Goal: Task Accomplishment & Management: Use online tool/utility

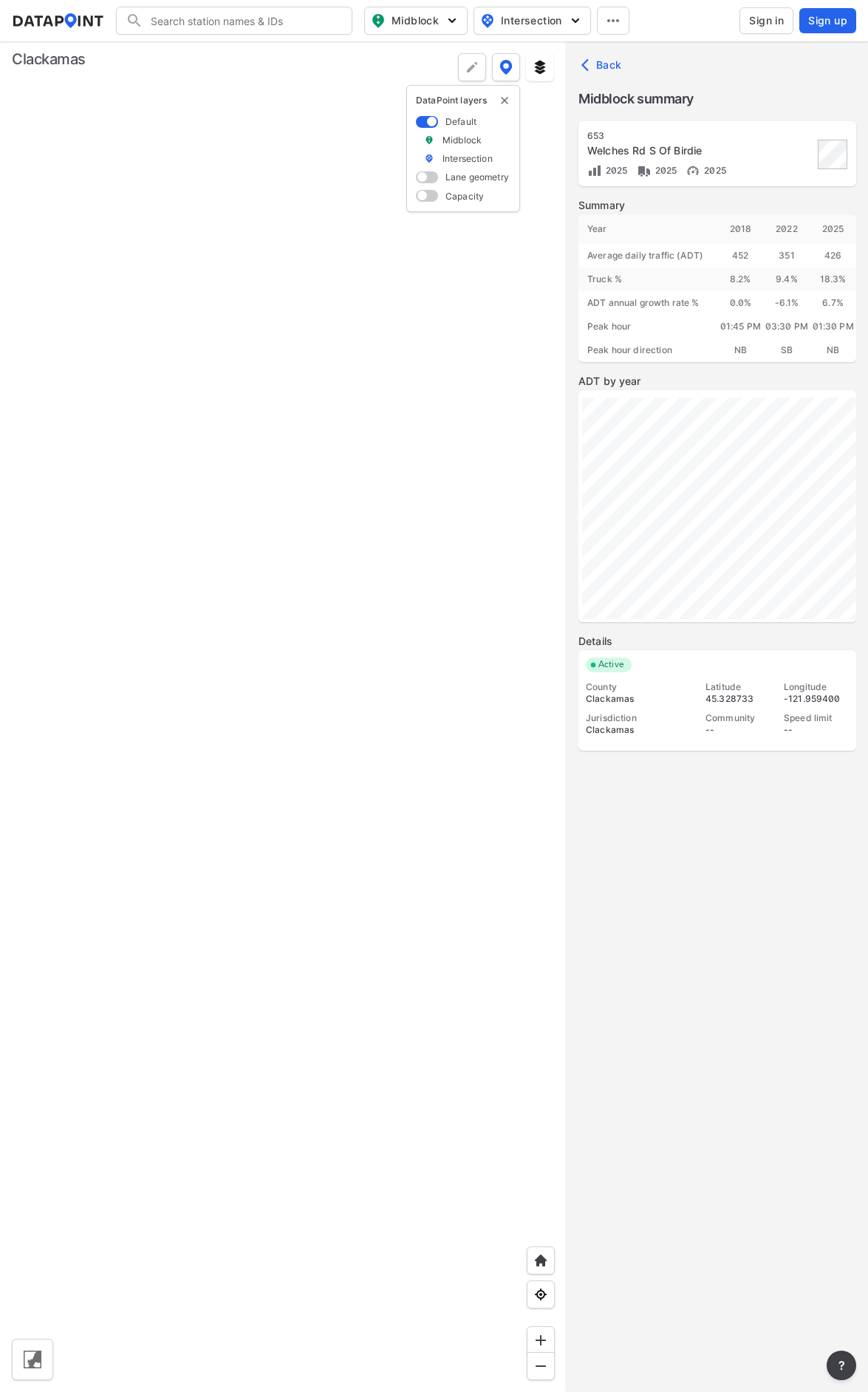
click at [769, 16] on span "Sign in" at bounding box center [766, 20] width 34 height 15
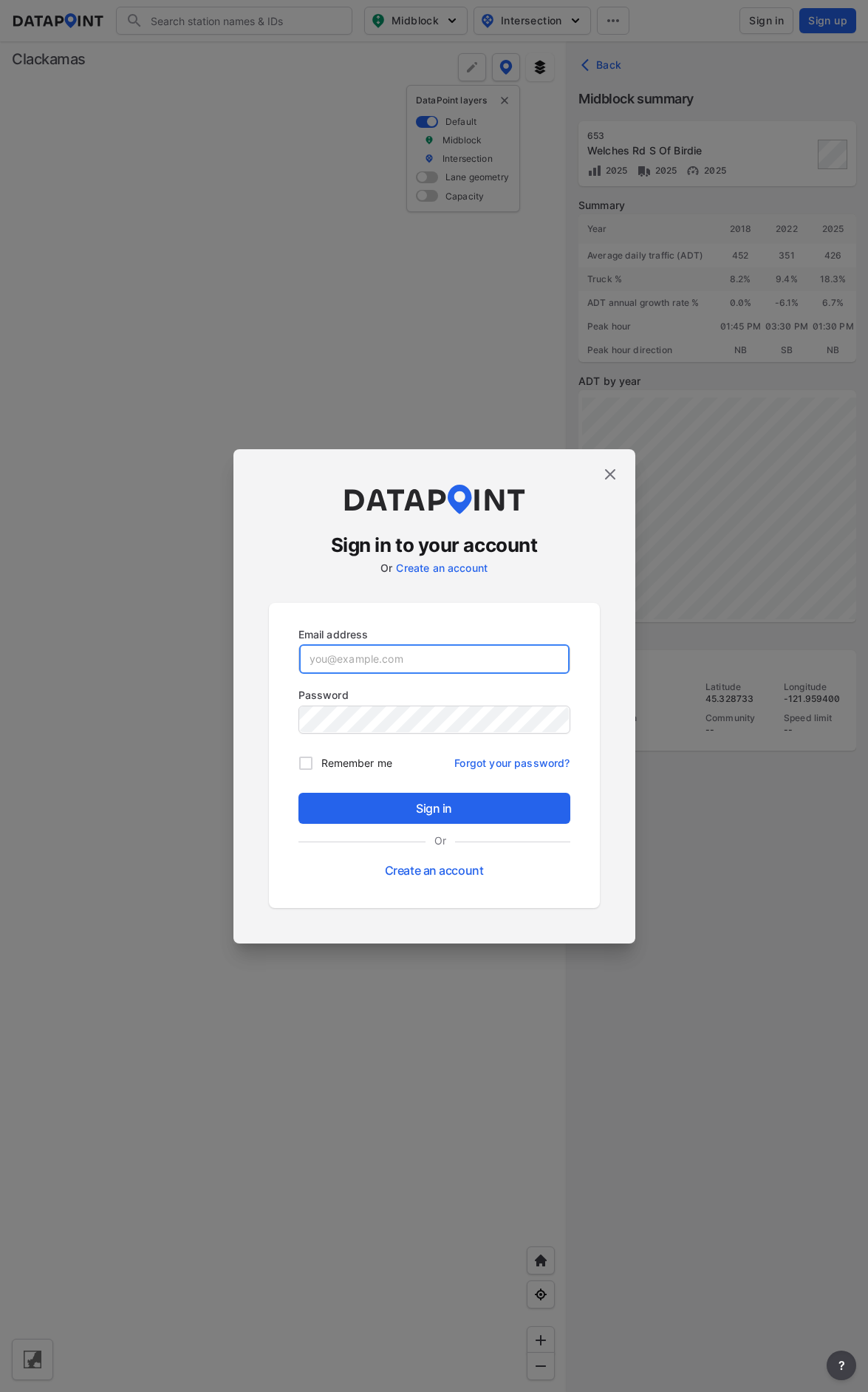
type input "[EMAIL_ADDRESS][DOMAIN_NAME]"
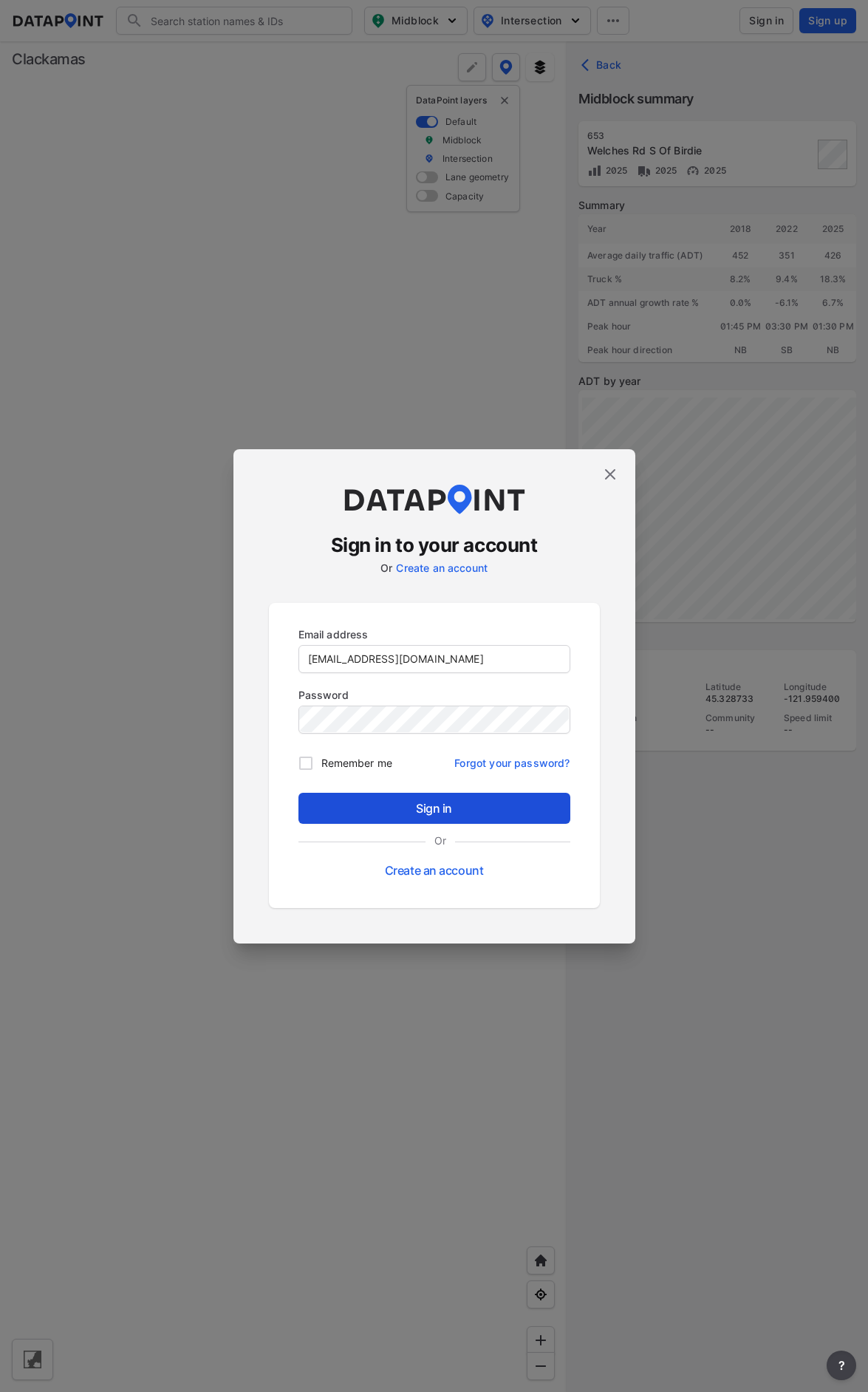
click at [481, 810] on span "Sign in" at bounding box center [434, 808] width 248 height 18
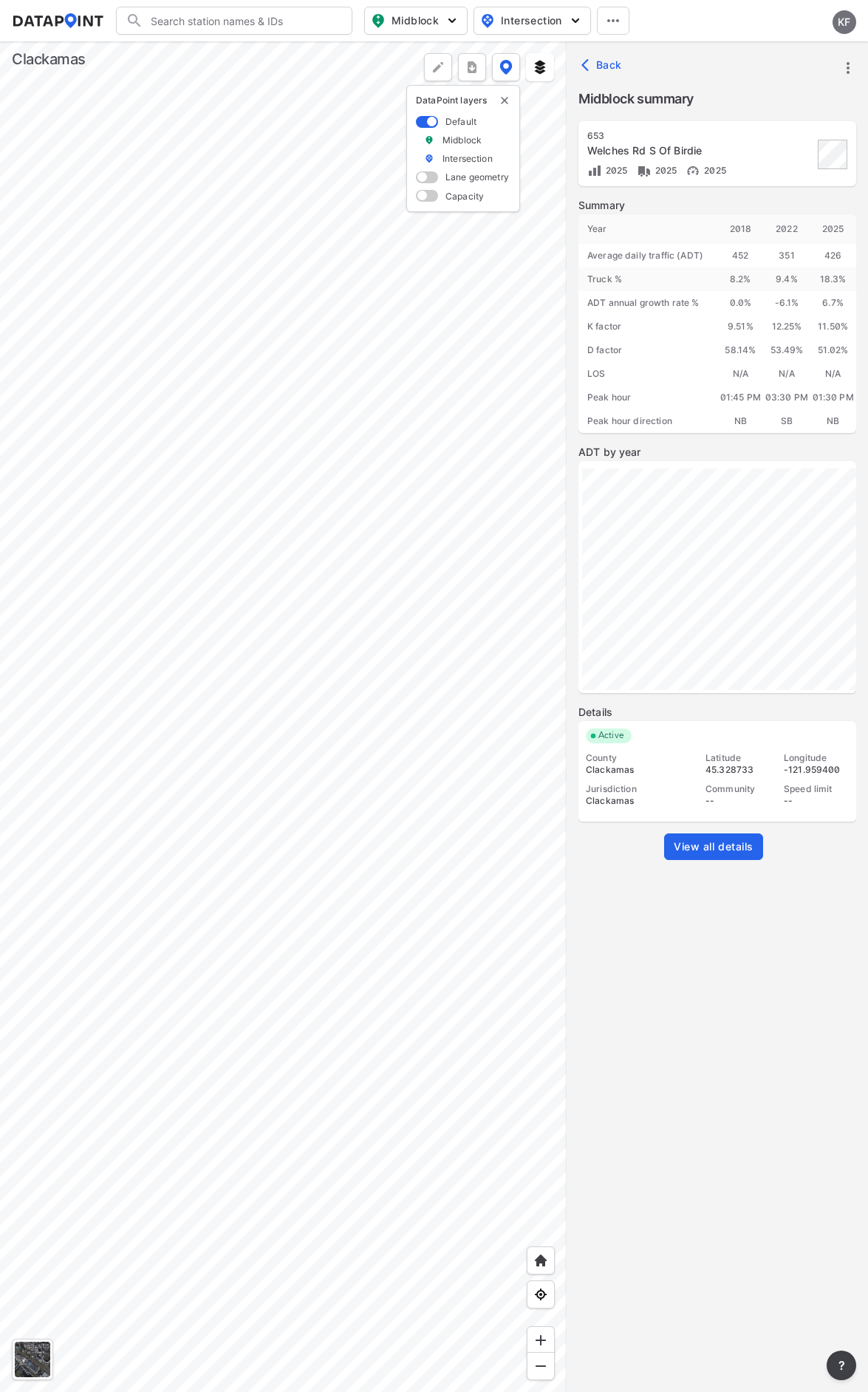
click at [368, 714] on div at bounding box center [283, 716] width 566 height 1350
click at [189, 607] on div at bounding box center [283, 716] width 566 height 1350
click at [192, 874] on div at bounding box center [283, 716] width 566 height 1350
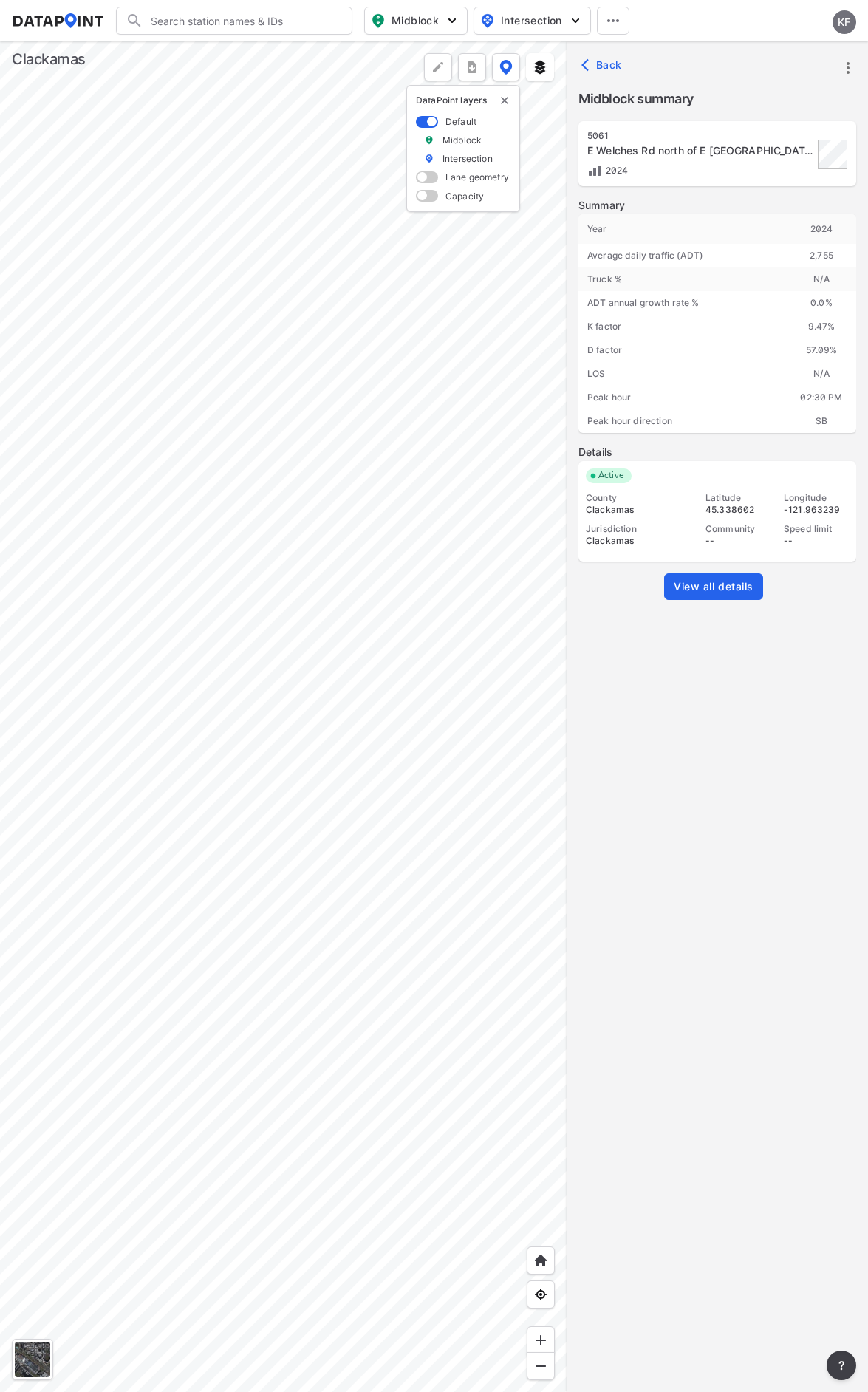
click at [188, 936] on div at bounding box center [283, 716] width 566 height 1350
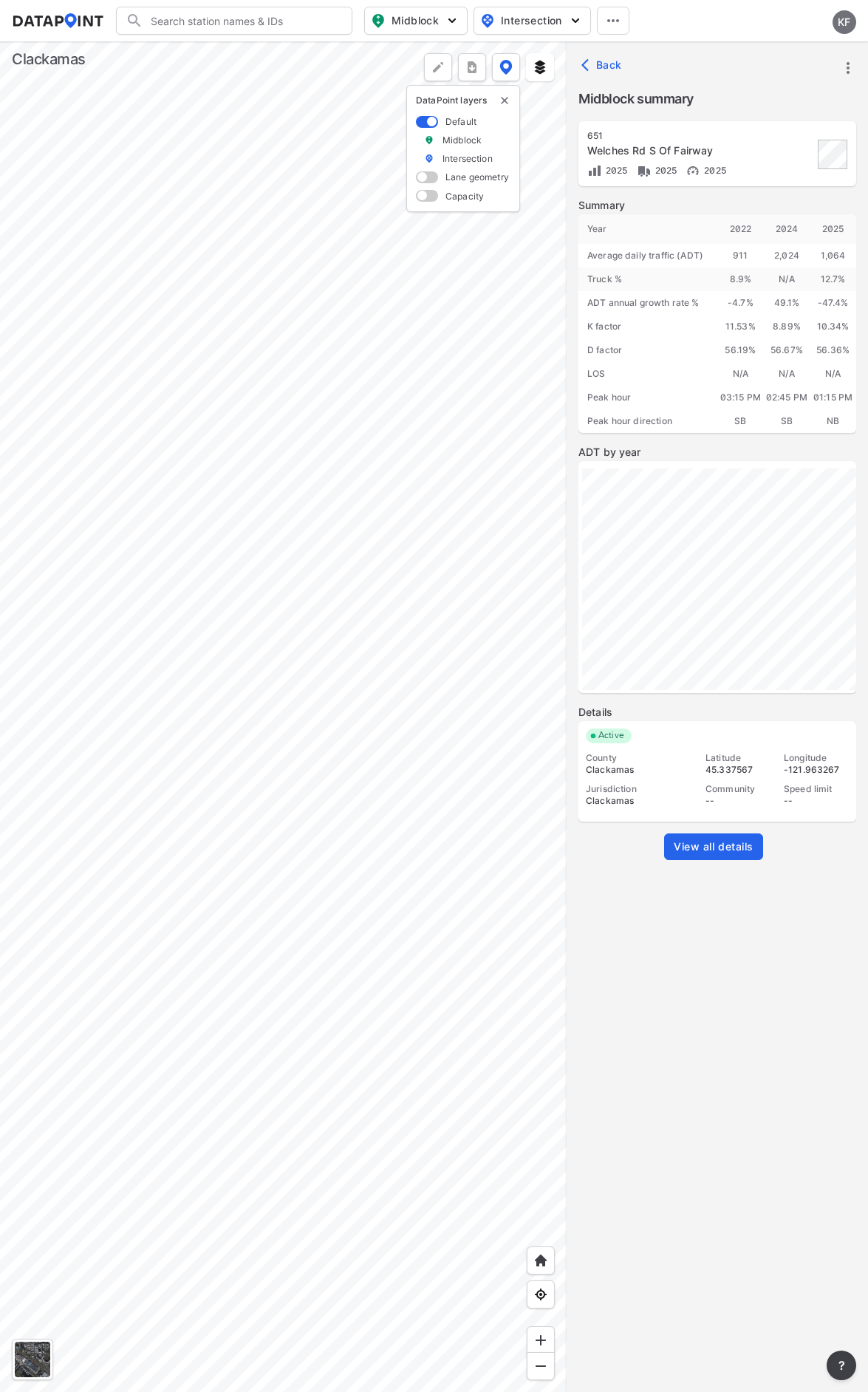
click at [235, 796] on div at bounding box center [283, 716] width 566 height 1350
click at [252, 950] on div at bounding box center [283, 716] width 566 height 1350
click at [280, 839] on div at bounding box center [283, 716] width 566 height 1350
click at [229, 374] on div at bounding box center [283, 716] width 566 height 1350
click at [229, 638] on div at bounding box center [283, 716] width 566 height 1350
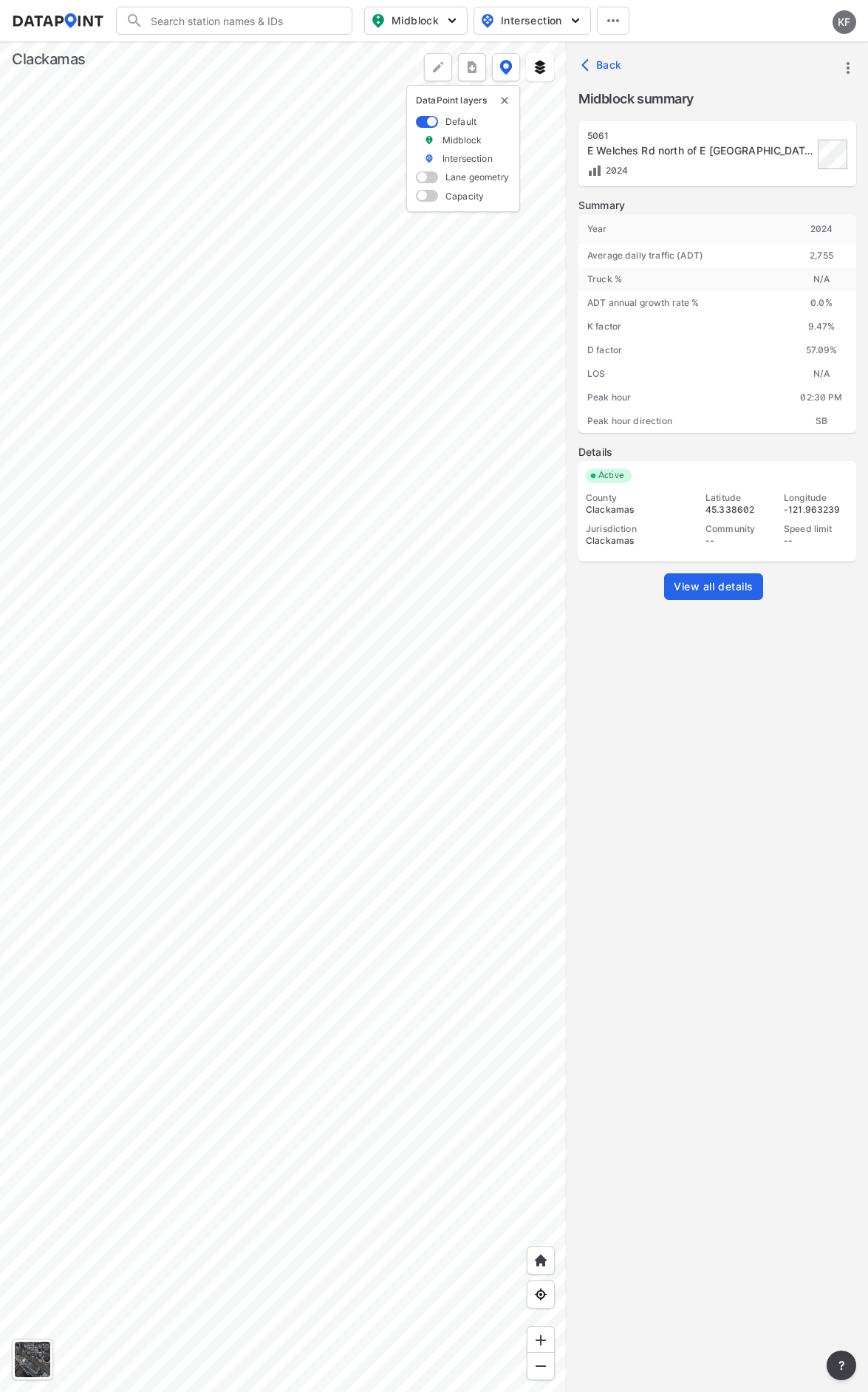
click at [709, 585] on span "View all details" at bounding box center [713, 587] width 80 height 15
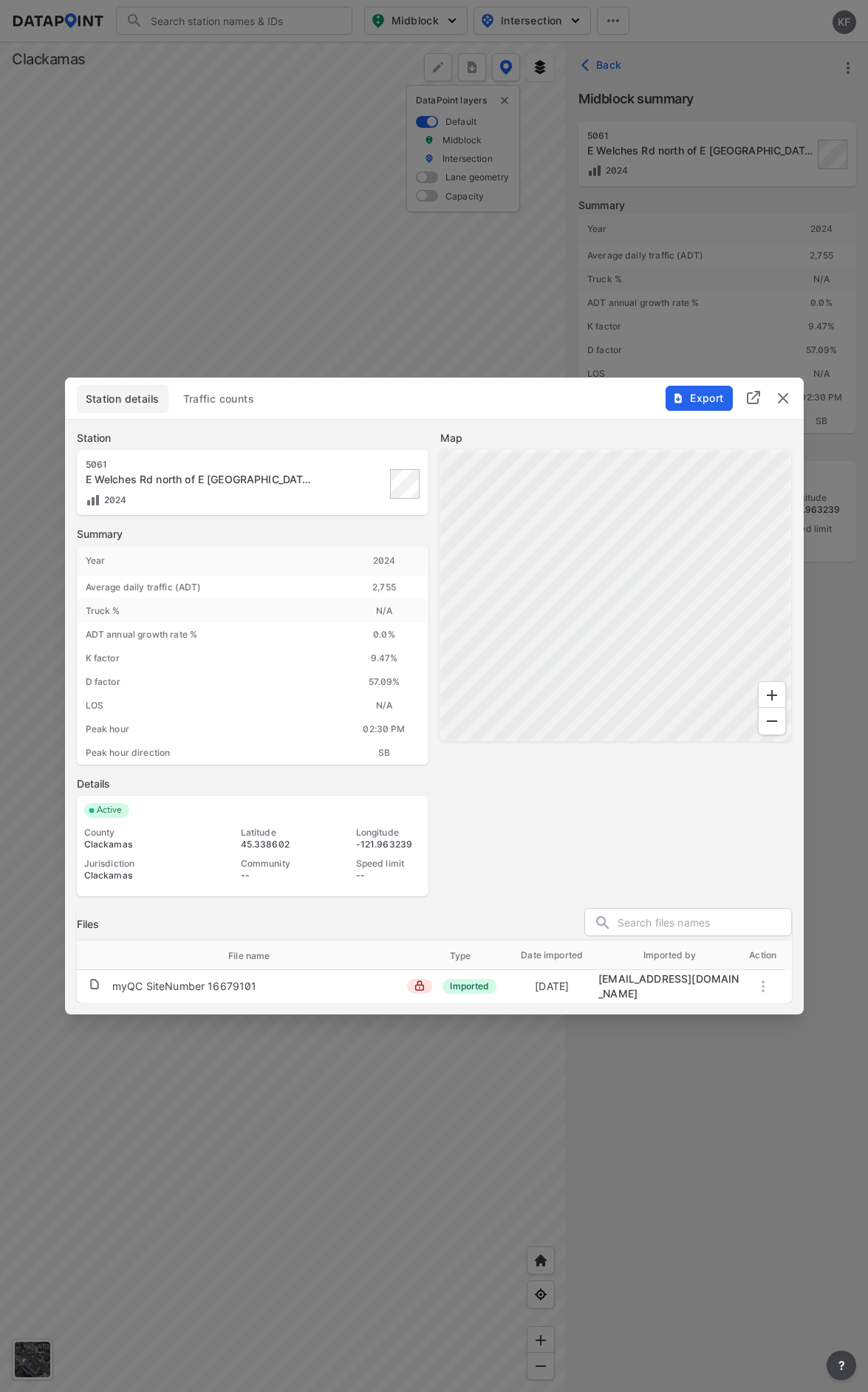
click at [714, 399] on span "Export" at bounding box center [698, 398] width 49 height 15
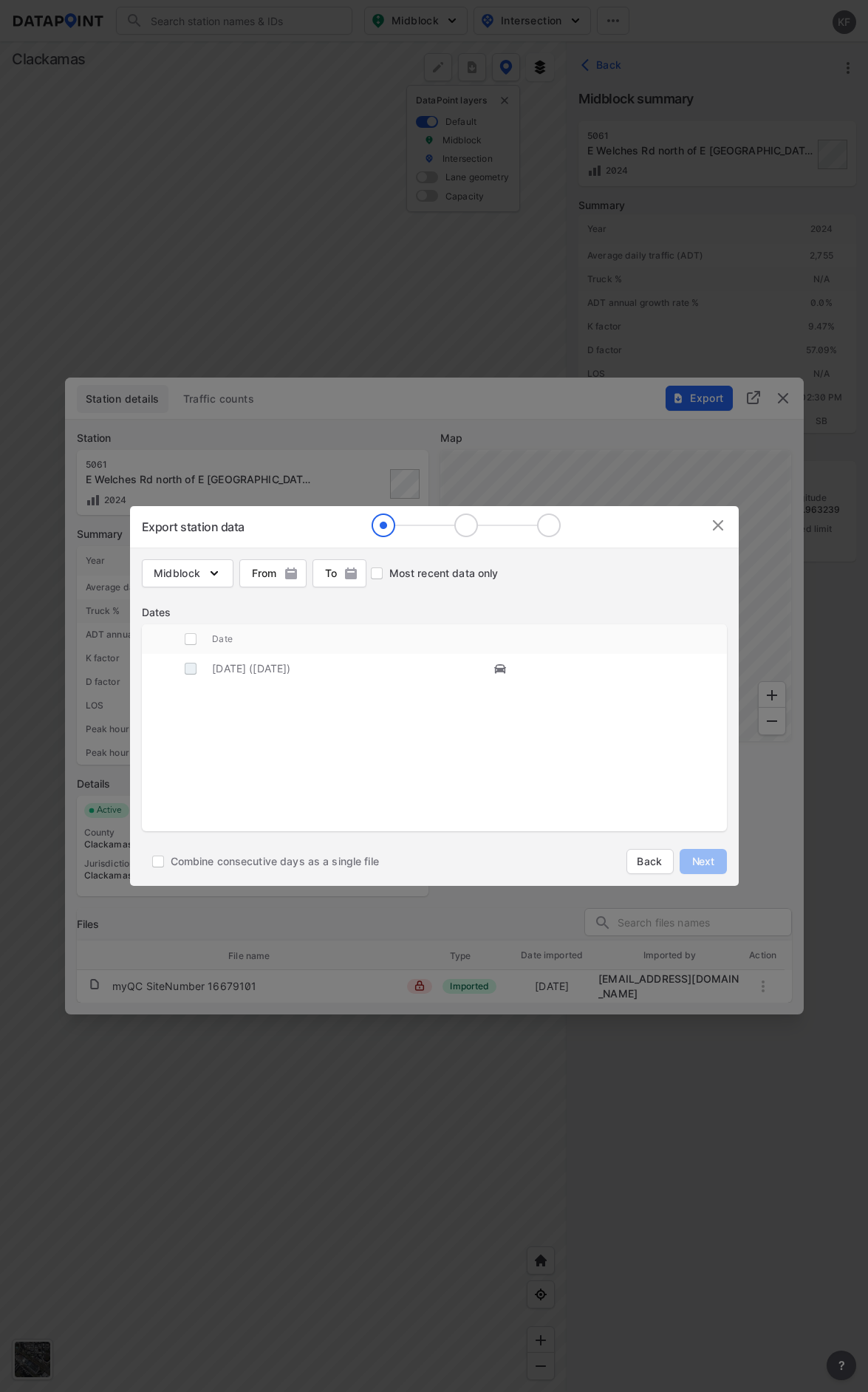
click at [183, 672] on input "decorative checkbox" at bounding box center [190, 668] width 28 height 28
checkbox input "true"
click at [706, 865] on span "Next" at bounding box center [703, 862] width 30 height 15
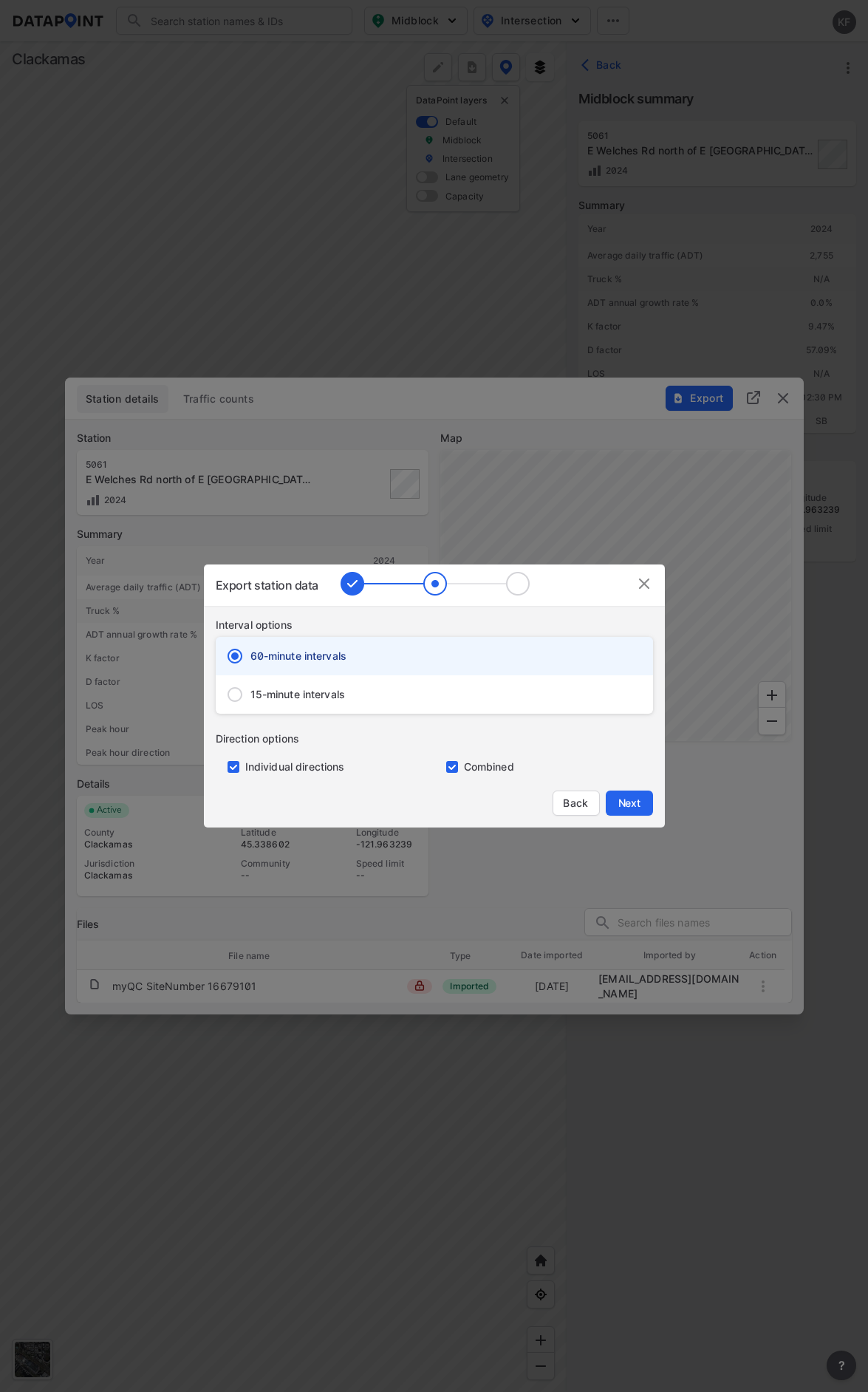
click at [633, 793] on button "Next" at bounding box center [629, 803] width 48 height 25
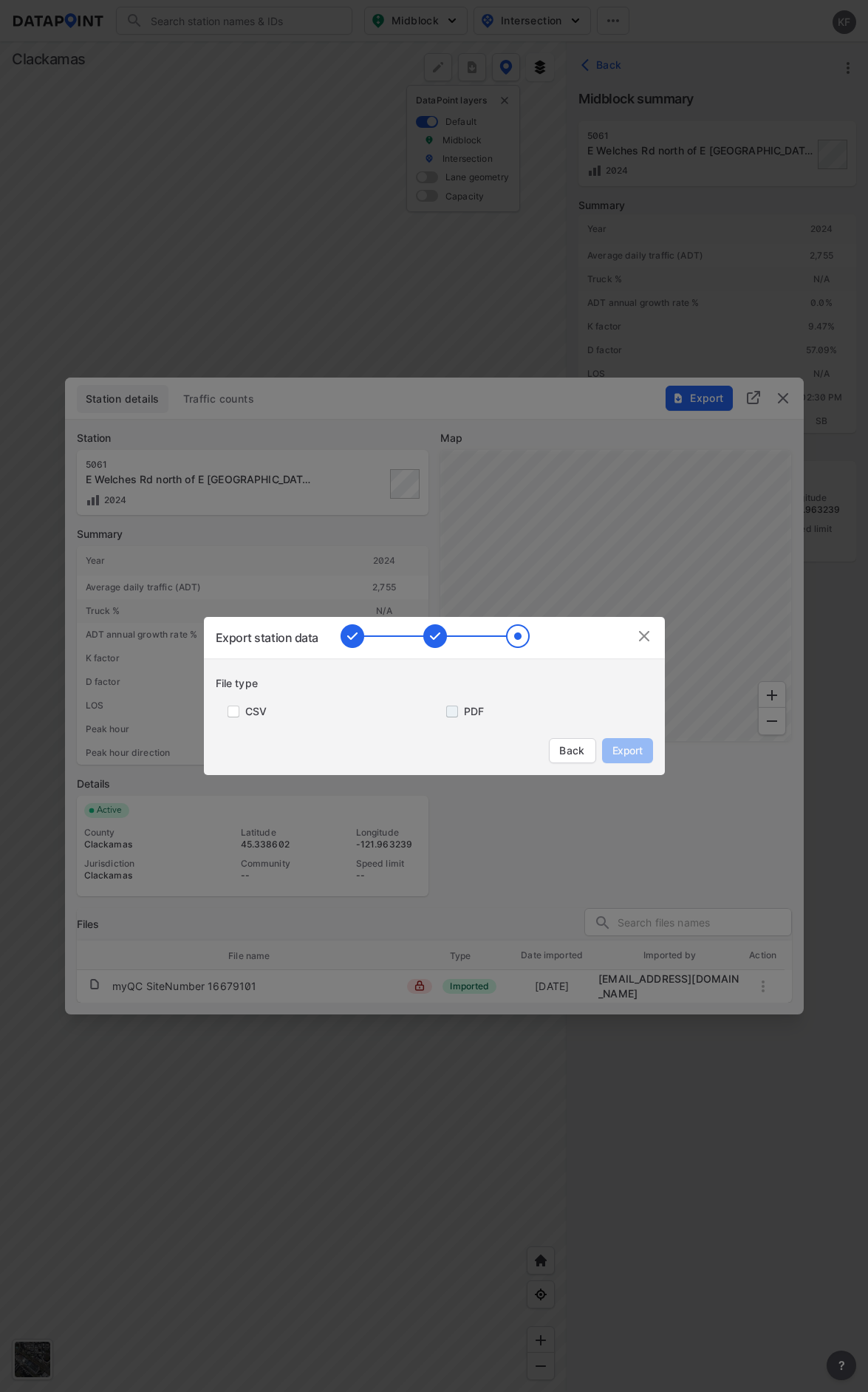
click at [453, 714] on input "primary checkbox" at bounding box center [449, 712] width 30 height 11
checkbox input "true"
click at [614, 743] on button "Export" at bounding box center [627, 750] width 51 height 25
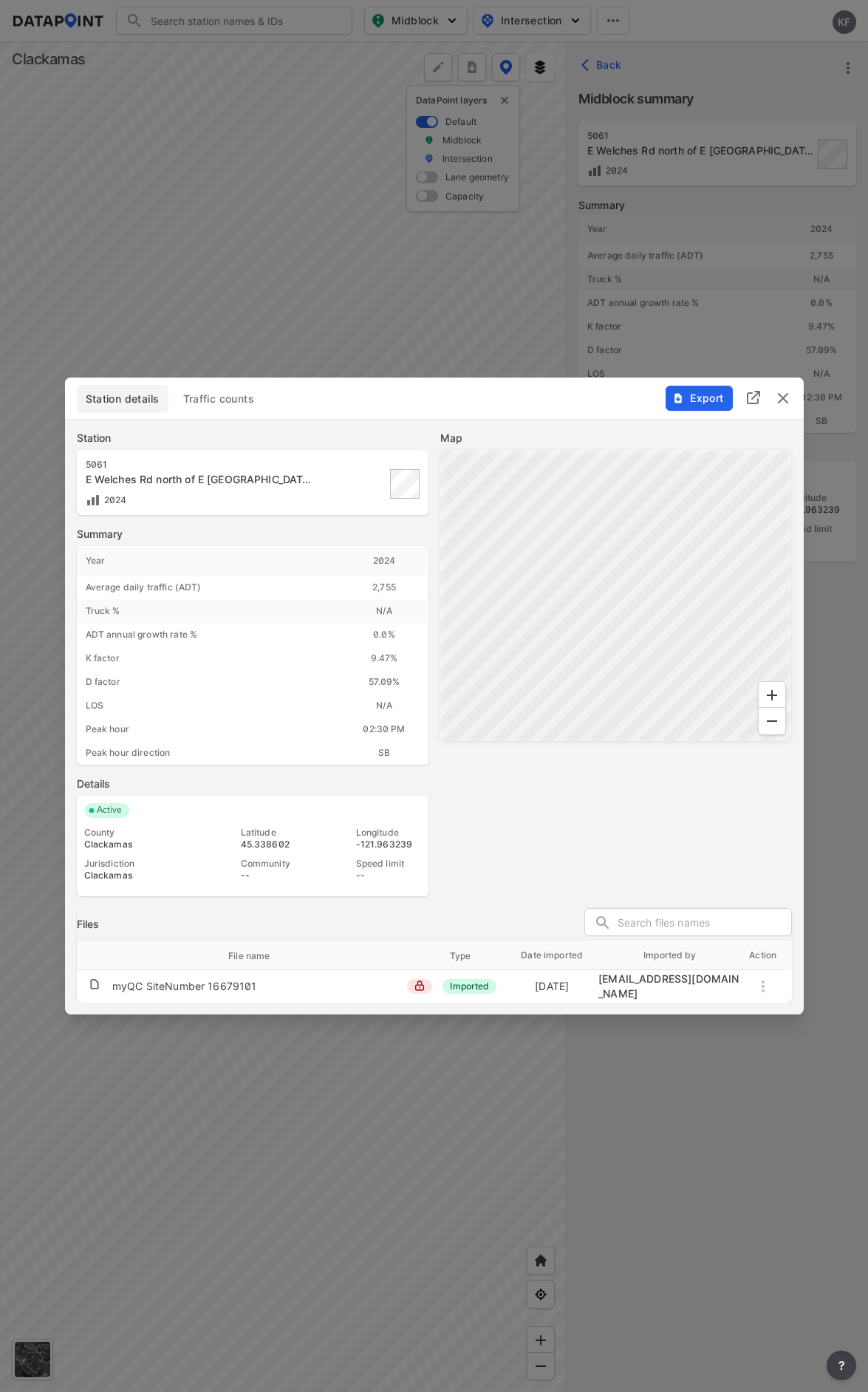
click at [712, 403] on span "Export" at bounding box center [698, 398] width 49 height 15
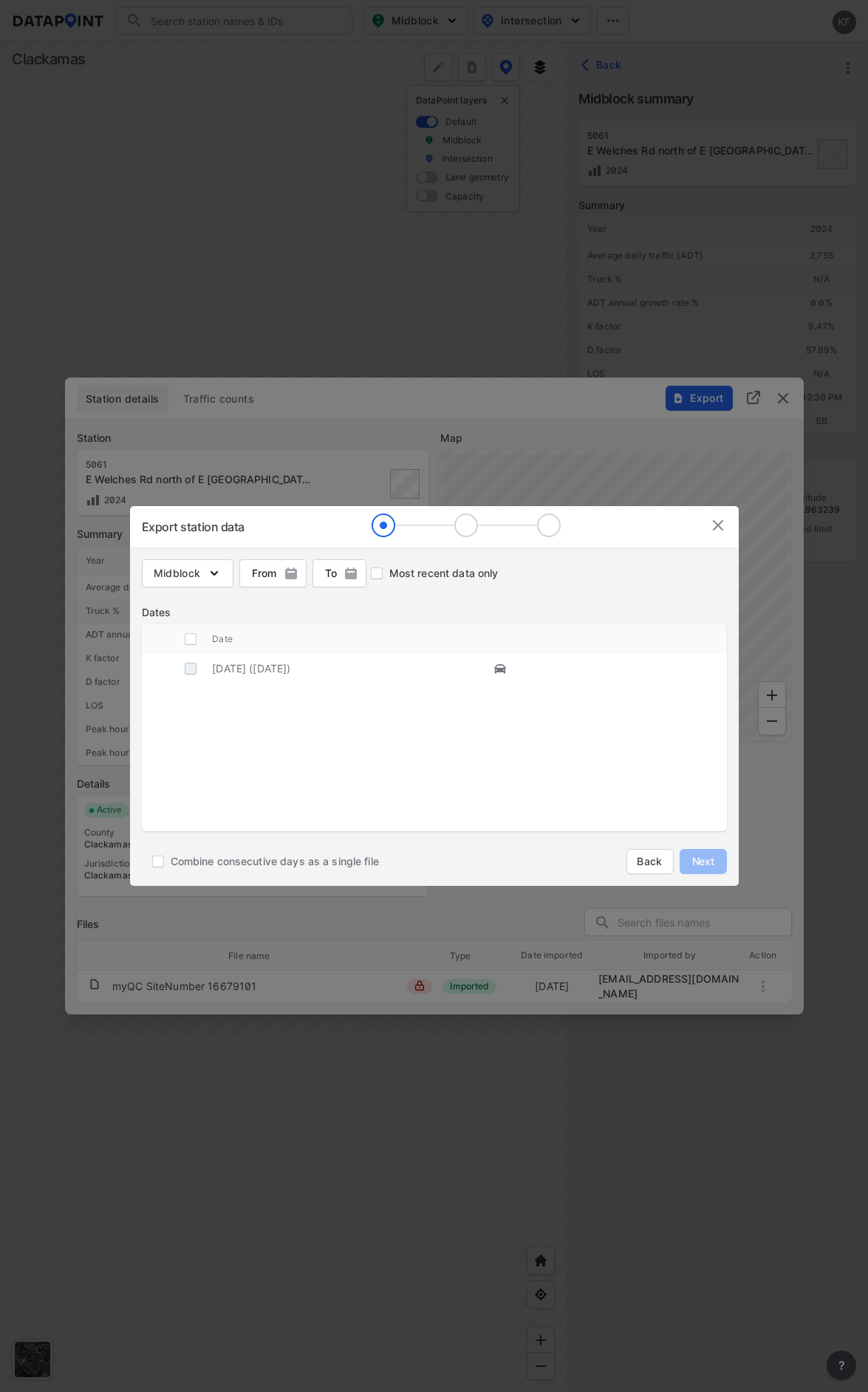
click at [191, 670] on input "decorative checkbox" at bounding box center [190, 668] width 28 height 28
checkbox input "true"
click at [689, 856] on span "Next" at bounding box center [703, 862] width 30 height 15
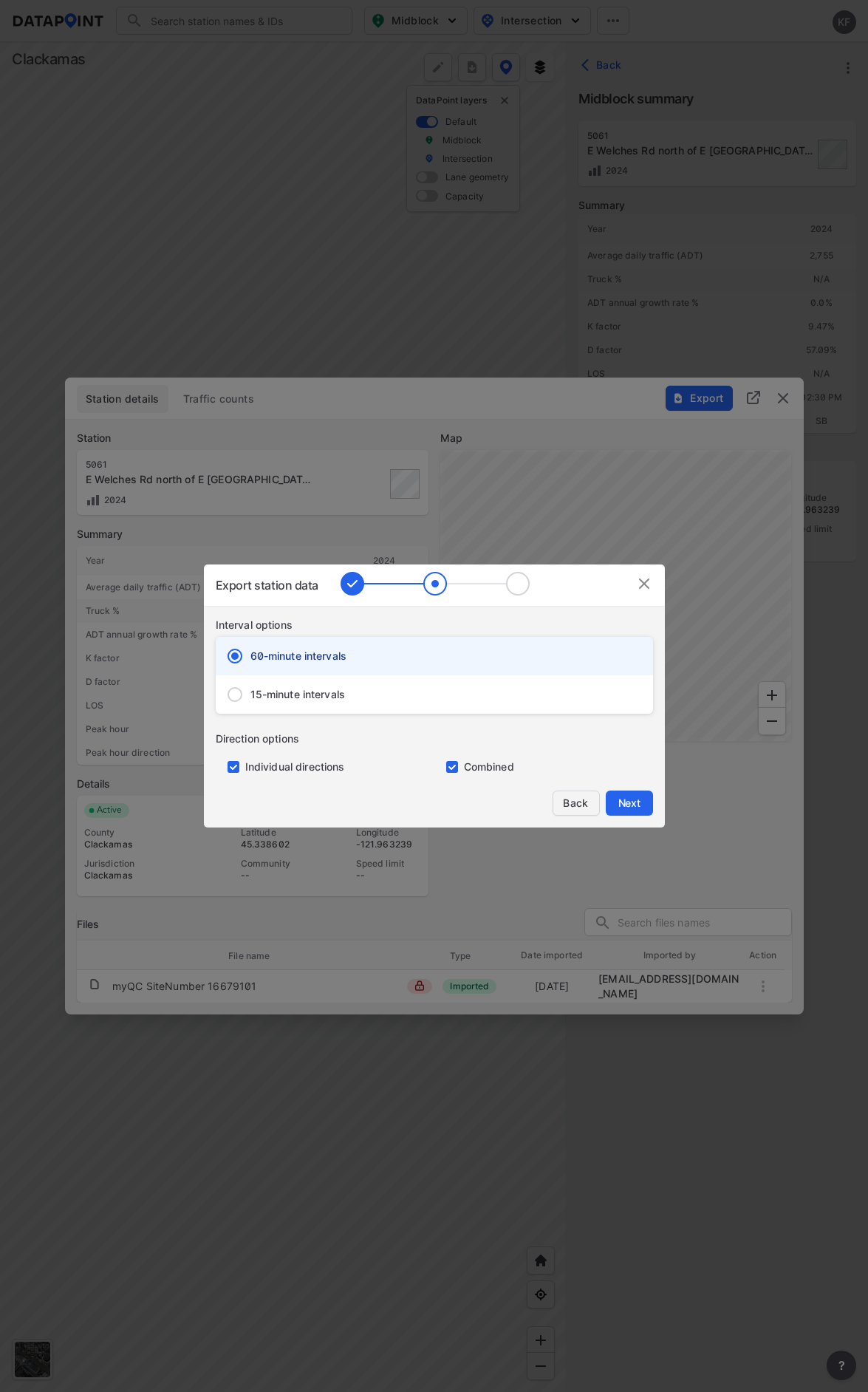
click at [570, 801] on span "Back" at bounding box center [576, 803] width 28 height 15
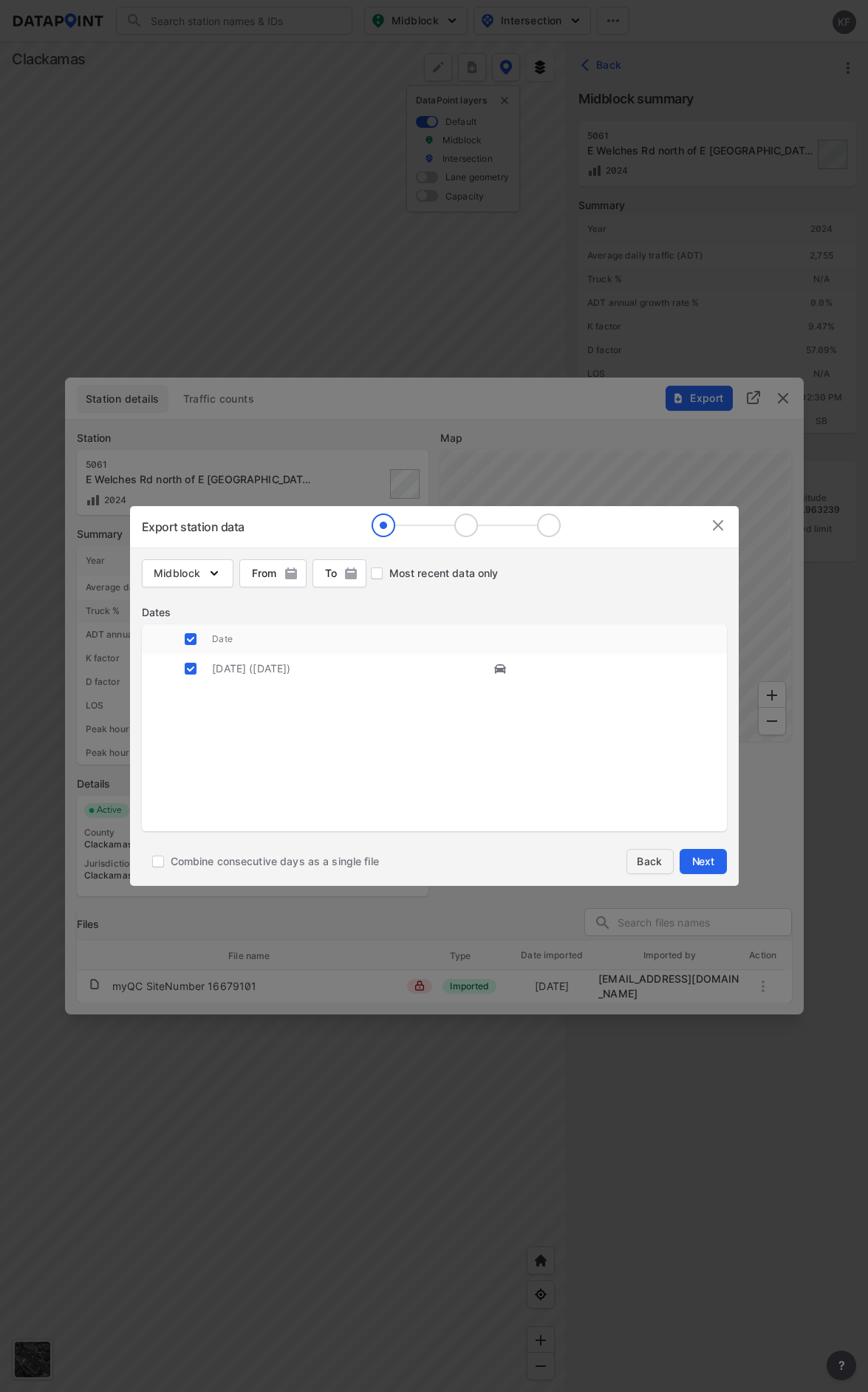
click at [629, 854] on button "Back" at bounding box center [650, 861] width 48 height 25
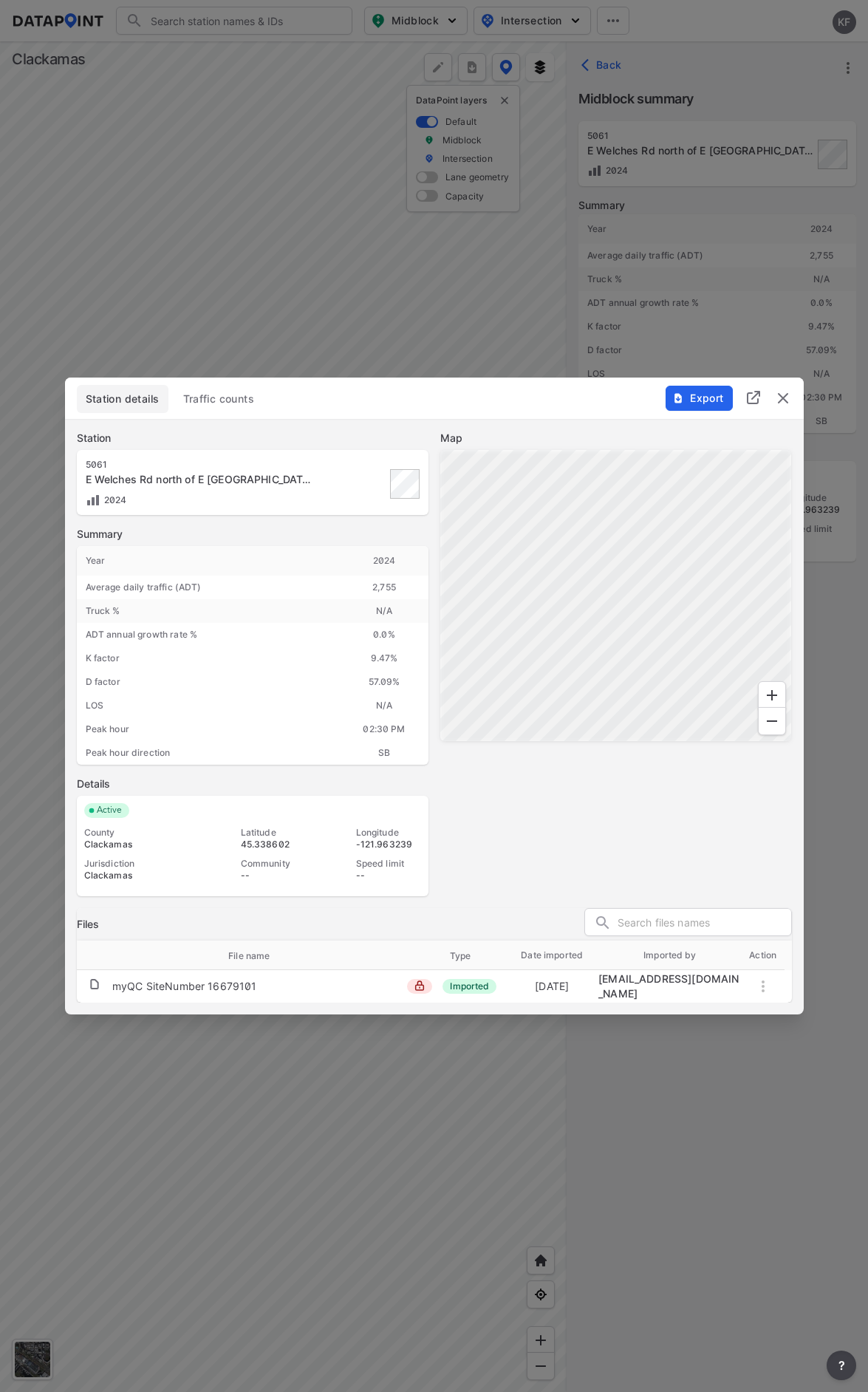
click at [775, 396] on img "delete" at bounding box center [783, 398] width 18 height 18
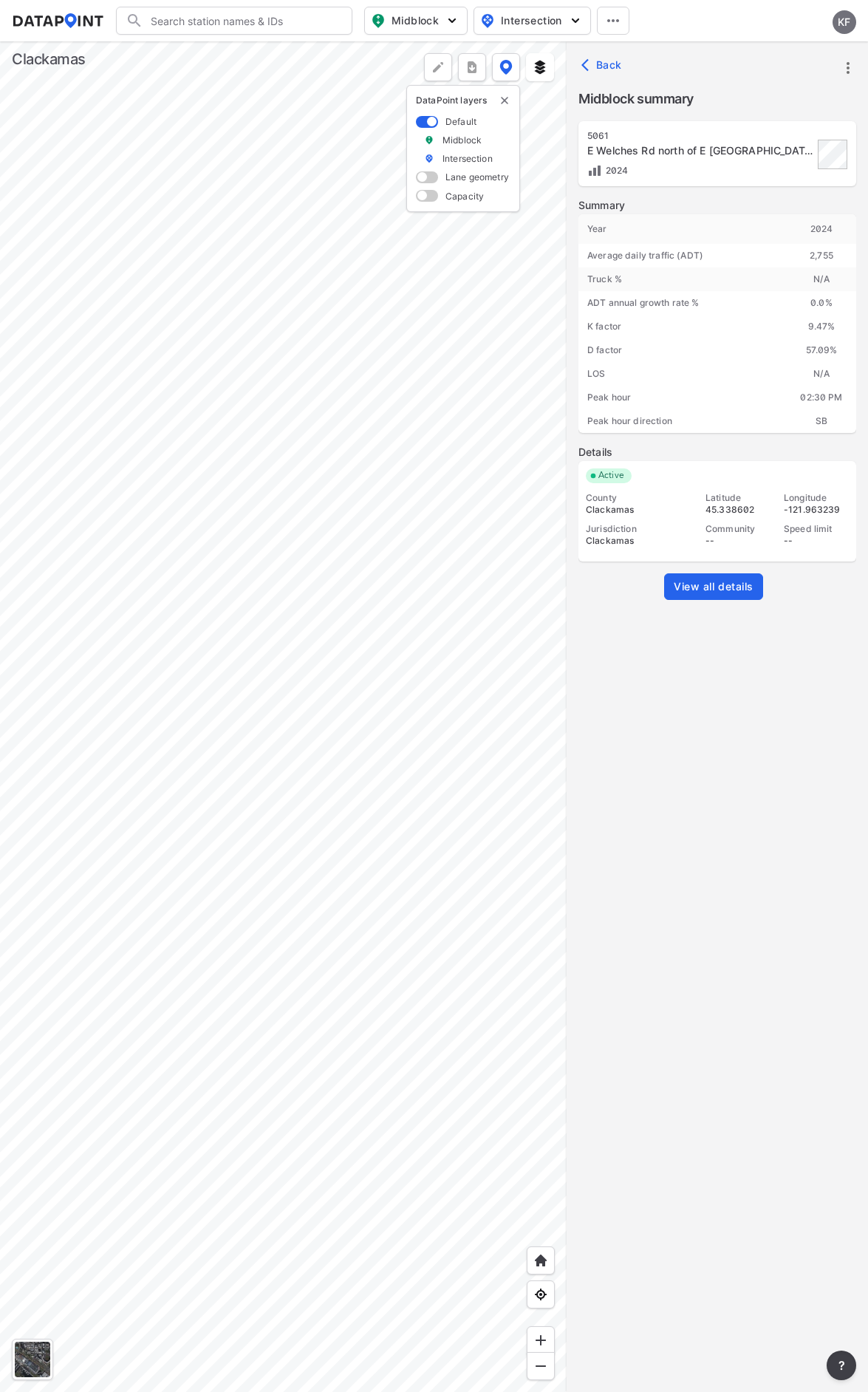
click at [228, 368] on div at bounding box center [283, 716] width 566 height 1350
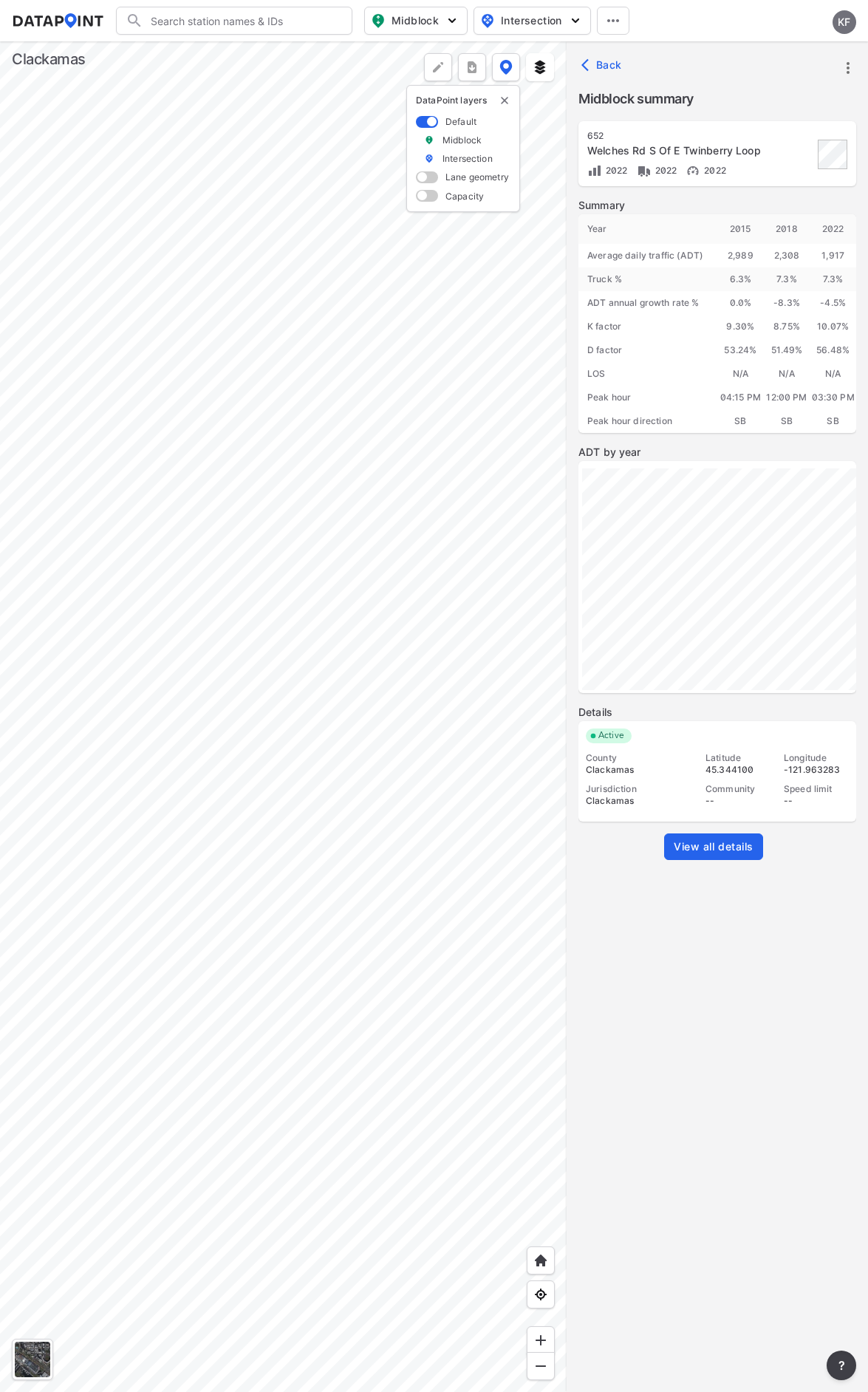
click at [731, 835] on link "View all details" at bounding box center [713, 847] width 99 height 26
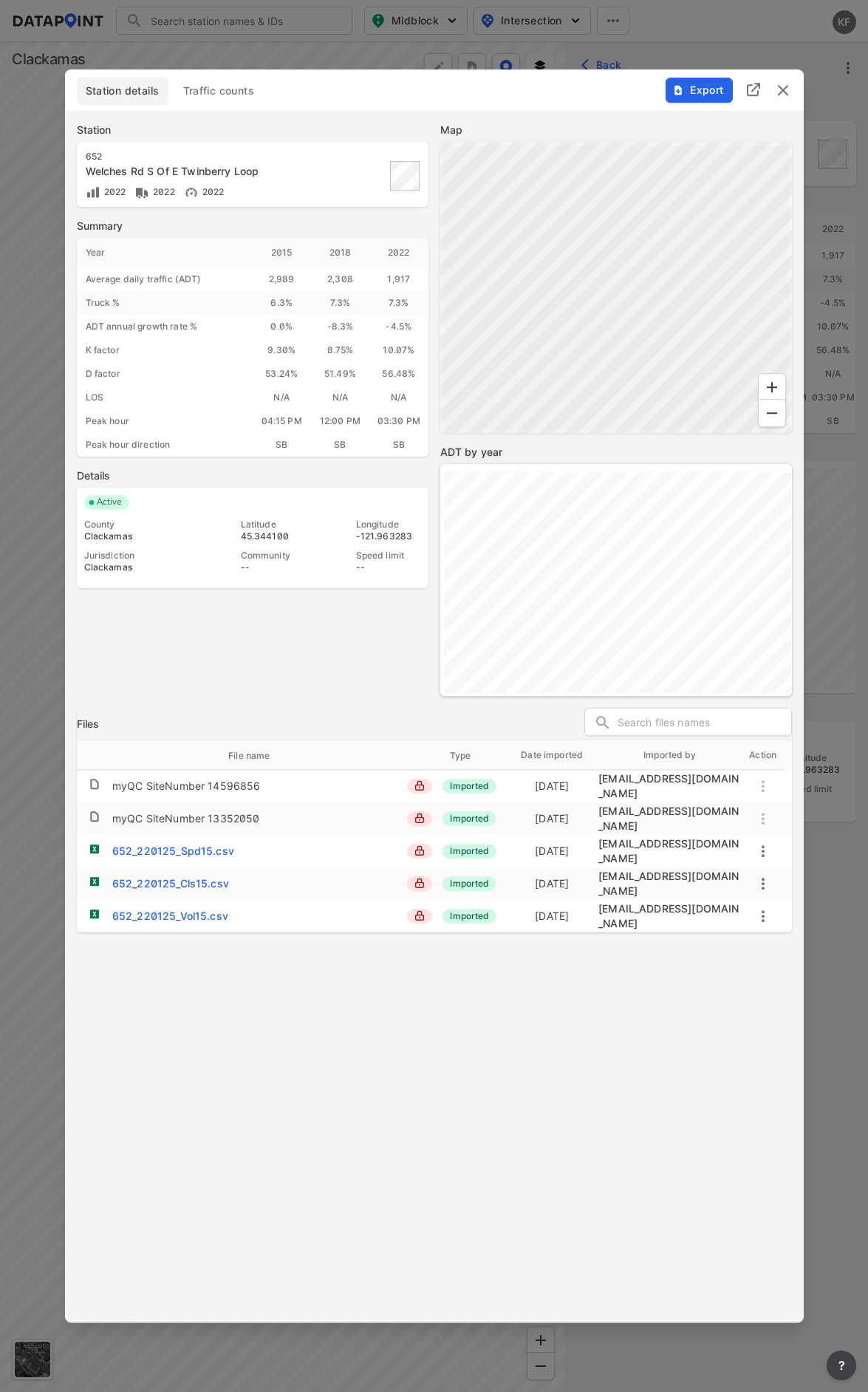
click at [684, 85] on span "Export" at bounding box center [698, 90] width 49 height 15
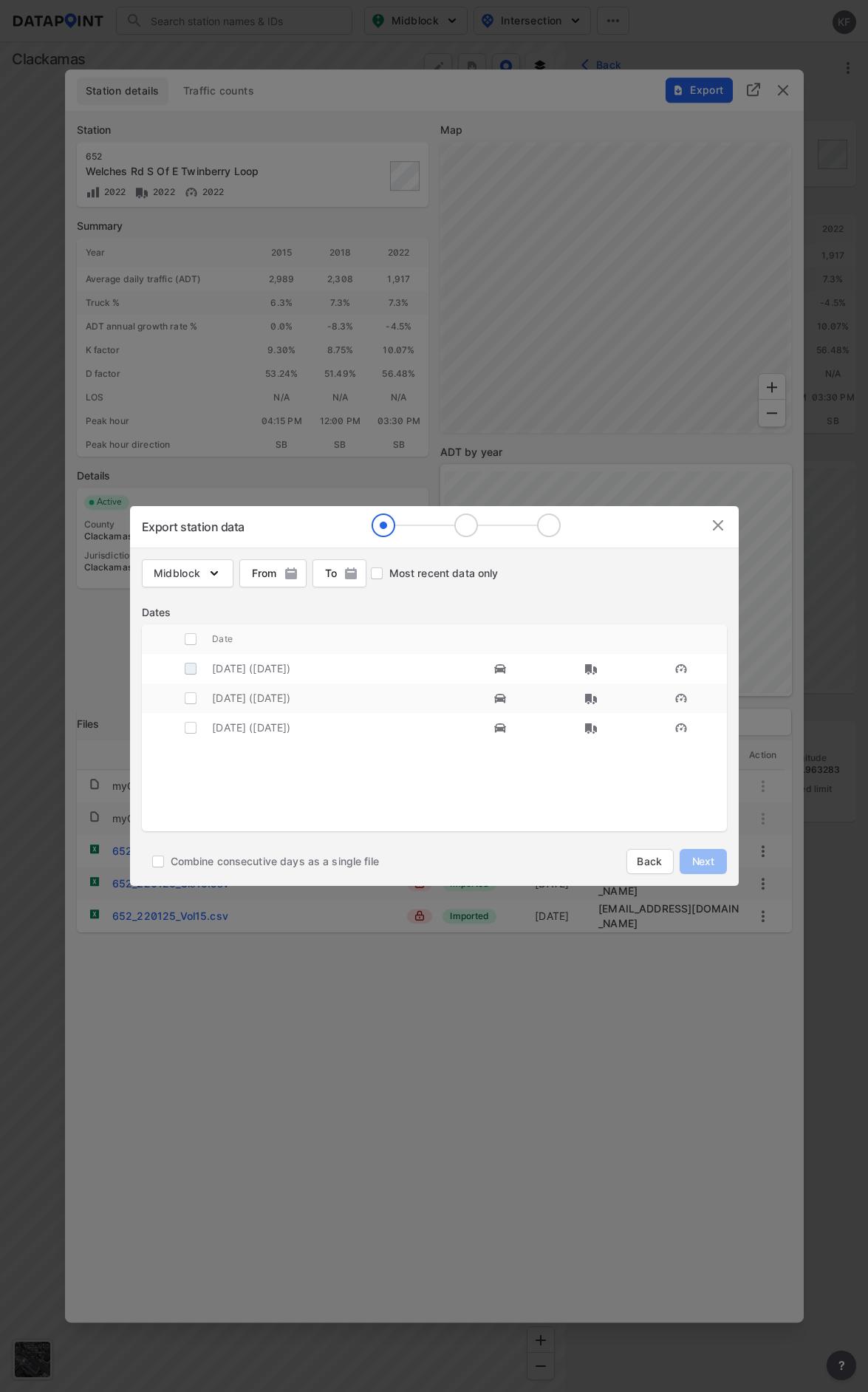
click at [193, 671] on input "decorative checkbox" at bounding box center [190, 668] width 28 height 28
checkbox input "true"
click at [700, 856] on span "Next" at bounding box center [703, 862] width 30 height 15
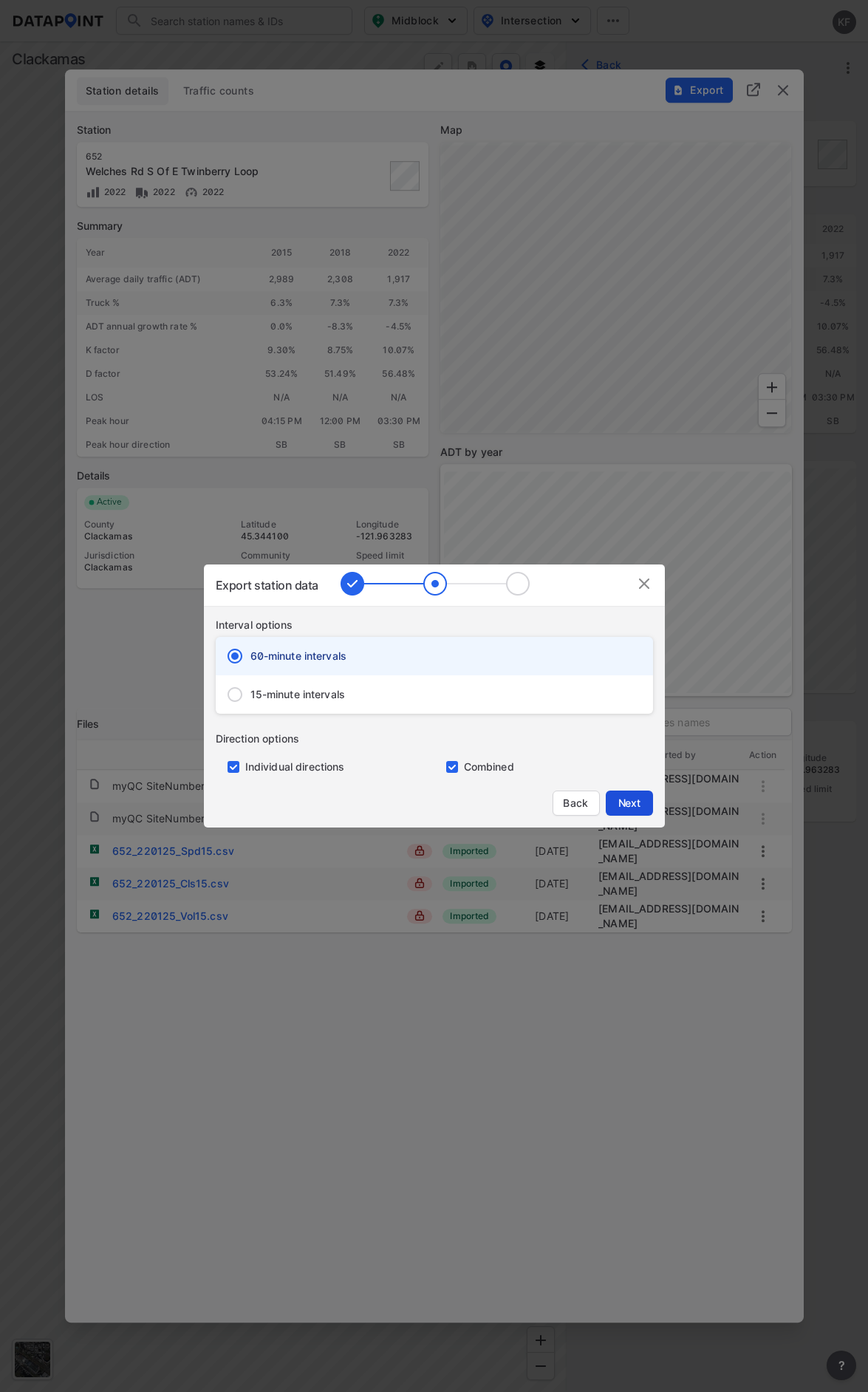
click at [624, 798] on span "Next" at bounding box center [629, 803] width 30 height 15
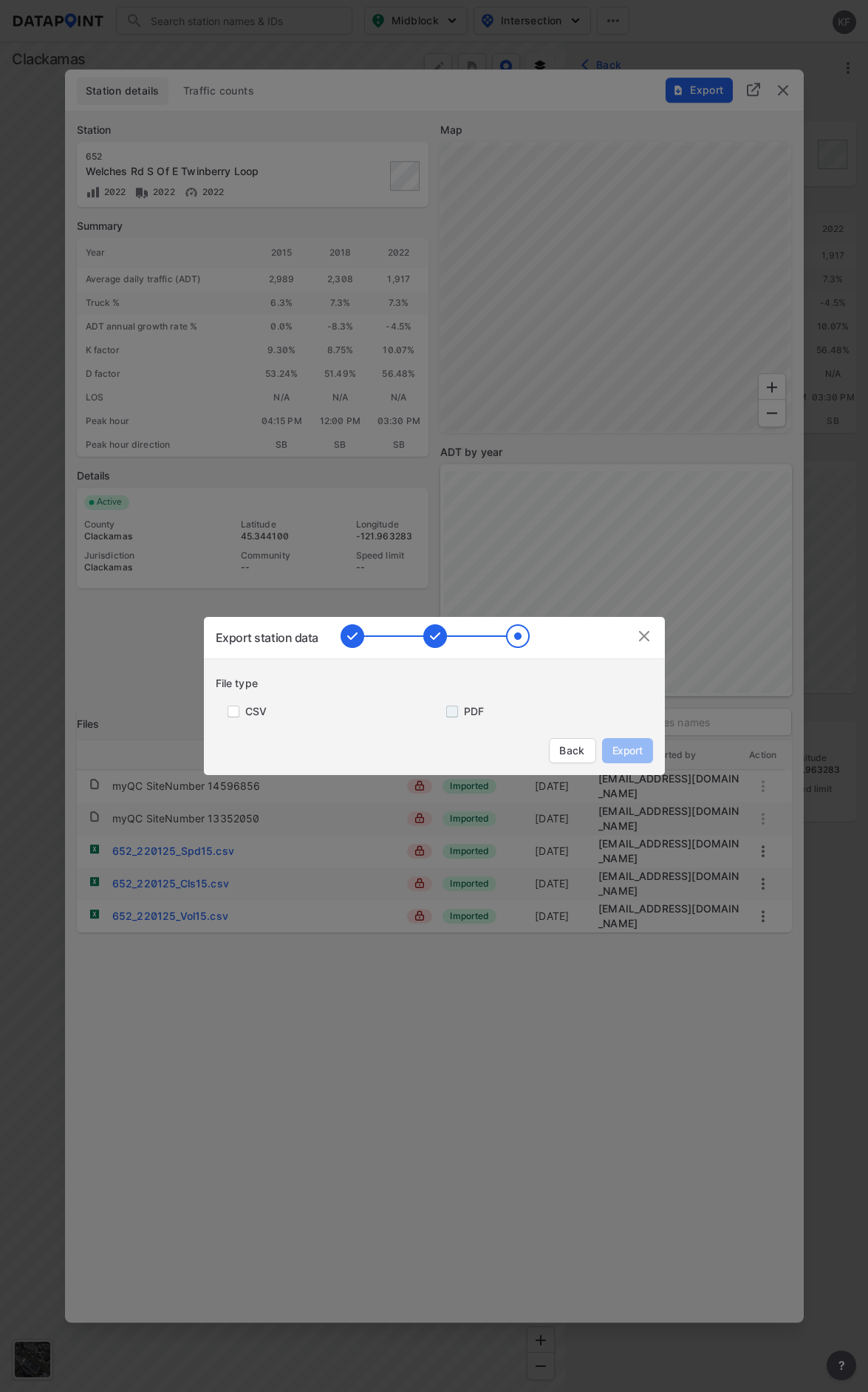
click at [454, 708] on input "primary checkbox" at bounding box center [449, 712] width 30 height 11
checkbox input "true"
click at [633, 751] on span "Export" at bounding box center [627, 751] width 34 height 15
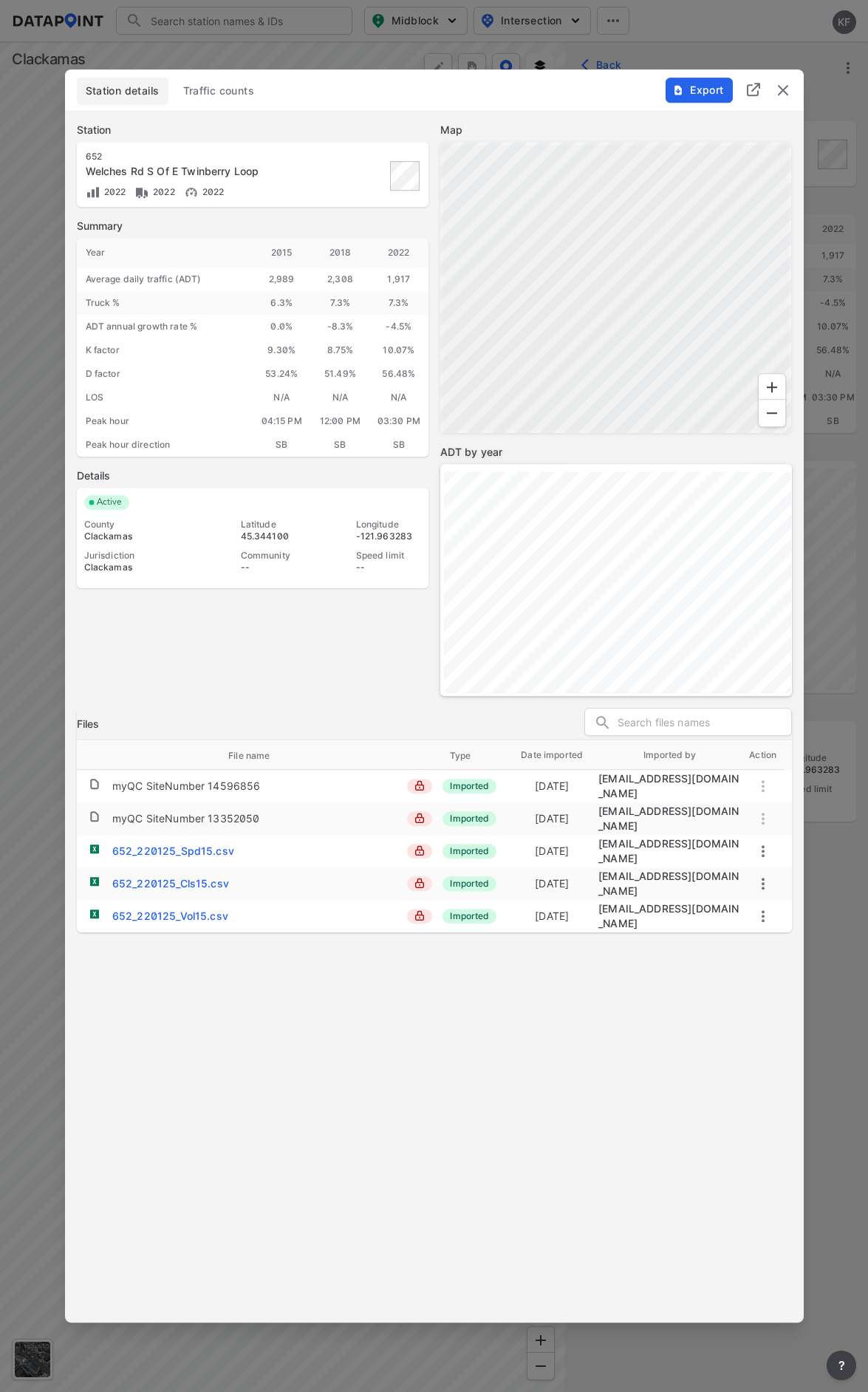
click at [781, 88] on img "delete" at bounding box center [783, 90] width 18 height 18
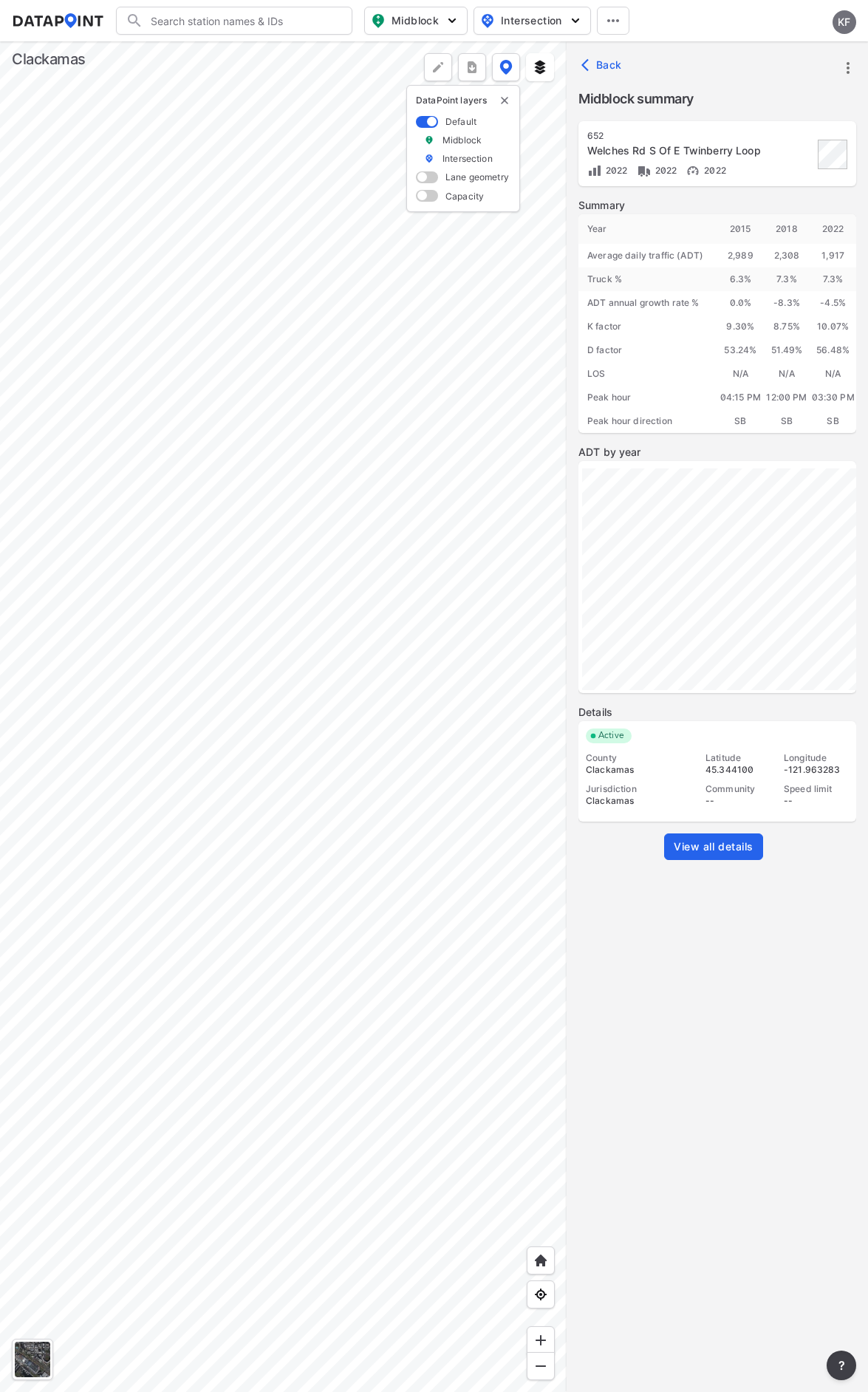
click at [235, 641] on div at bounding box center [283, 716] width 566 height 1350
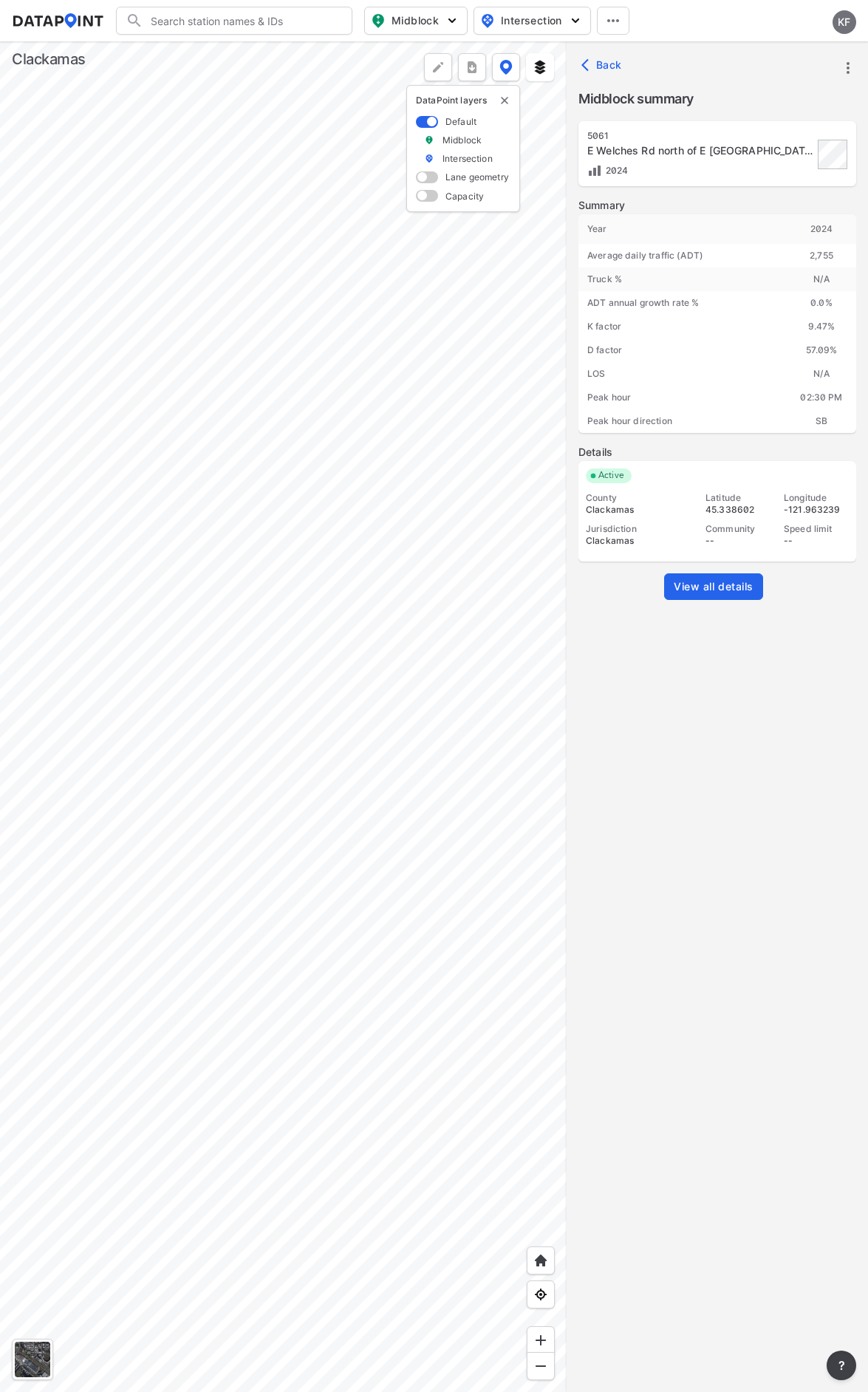
click at [711, 578] on link "View all details" at bounding box center [713, 586] width 99 height 26
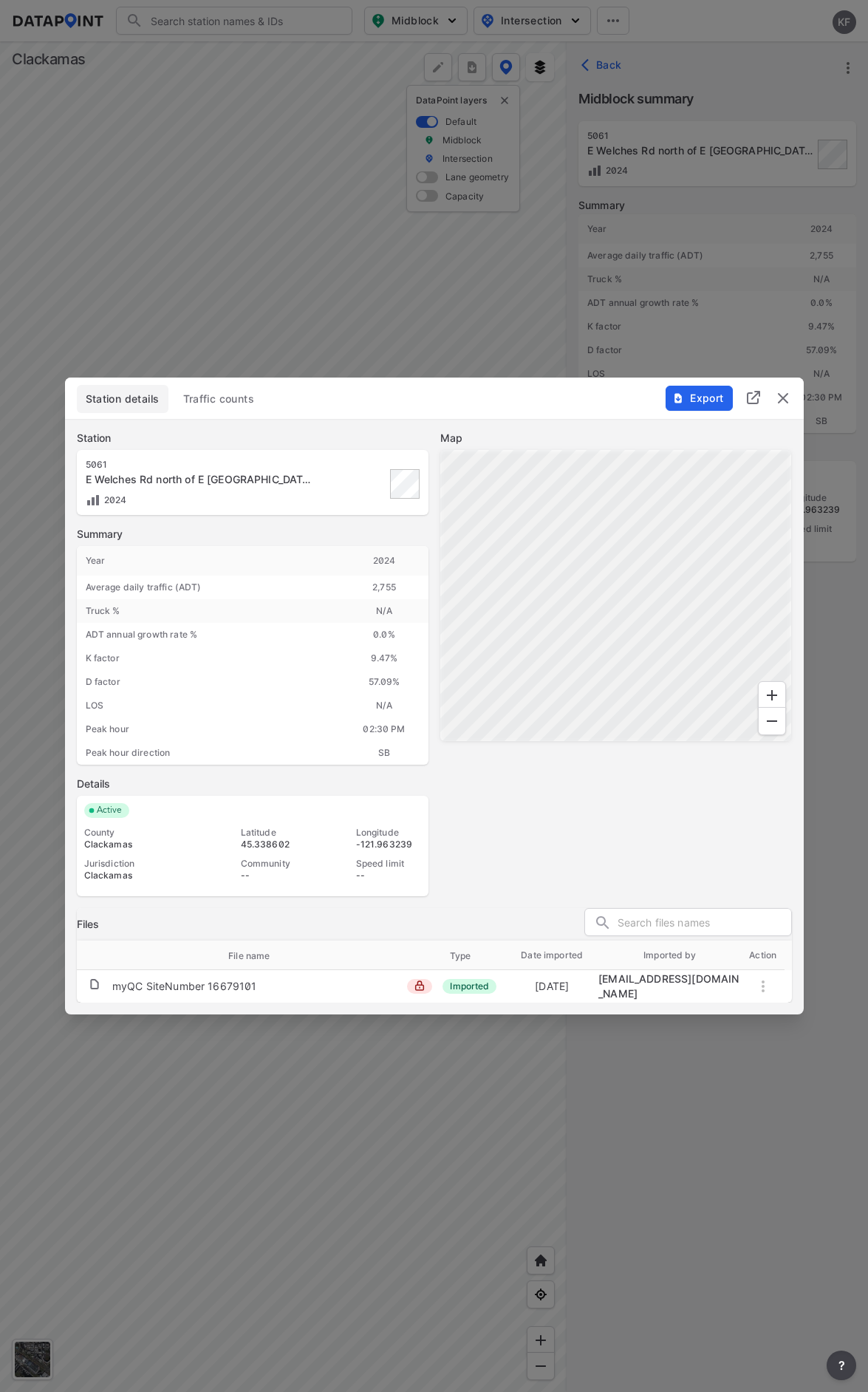
click at [699, 402] on span "Export" at bounding box center [698, 398] width 49 height 15
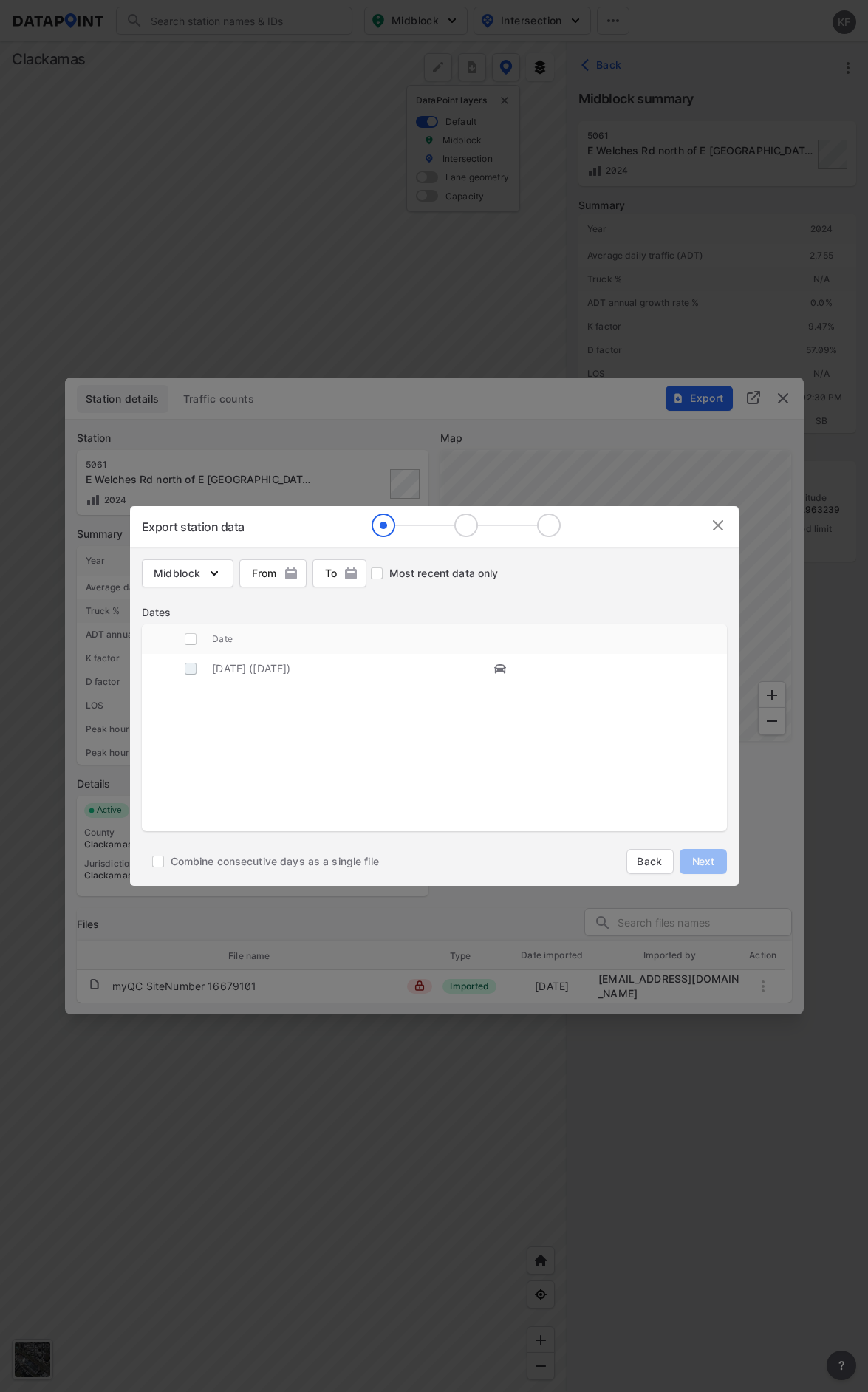
click at [194, 666] on input "decorative checkbox" at bounding box center [190, 668] width 28 height 28
checkbox input "true"
click at [698, 862] on span "Next" at bounding box center [703, 862] width 30 height 15
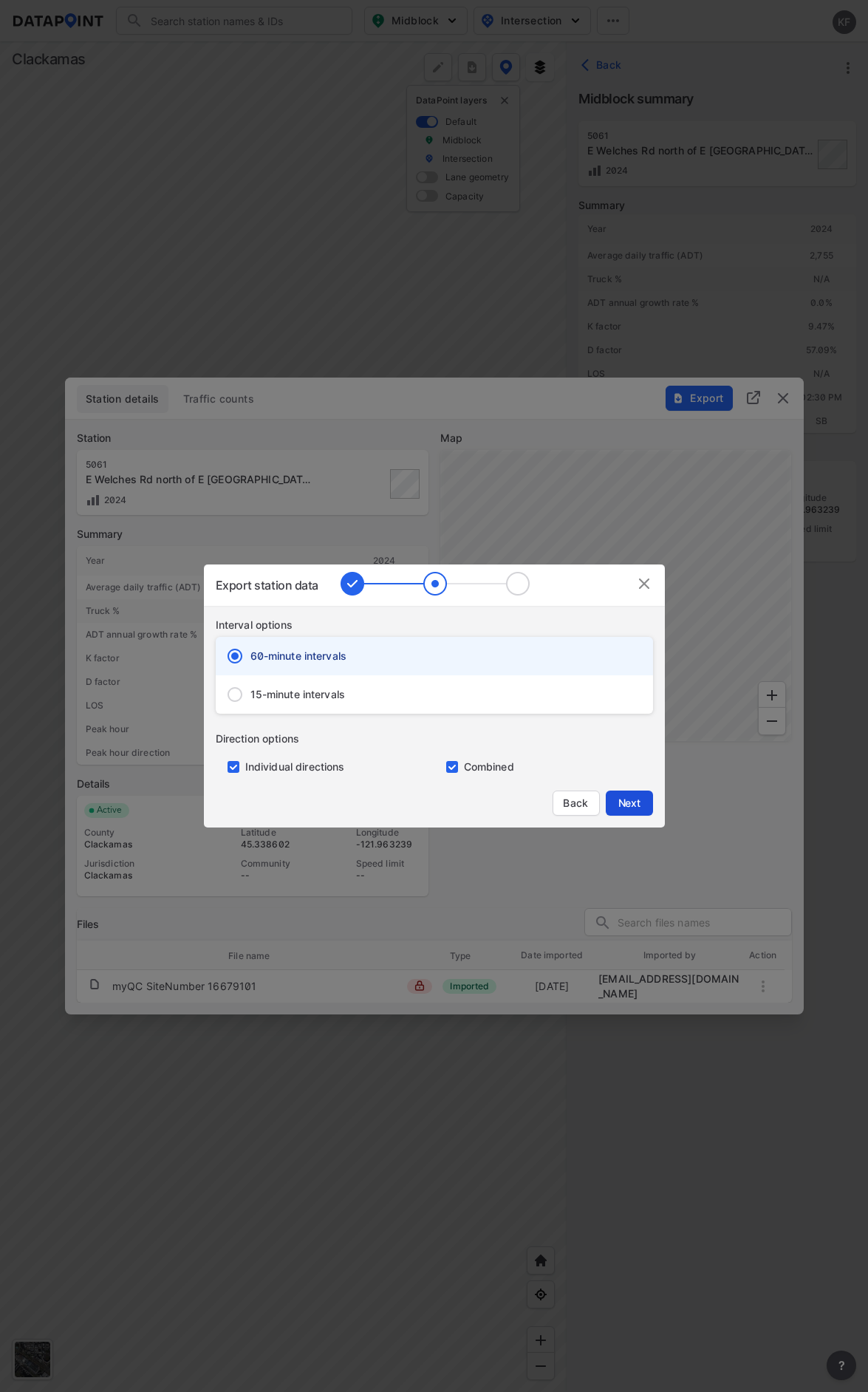
click at [639, 801] on span "Next" at bounding box center [629, 803] width 30 height 15
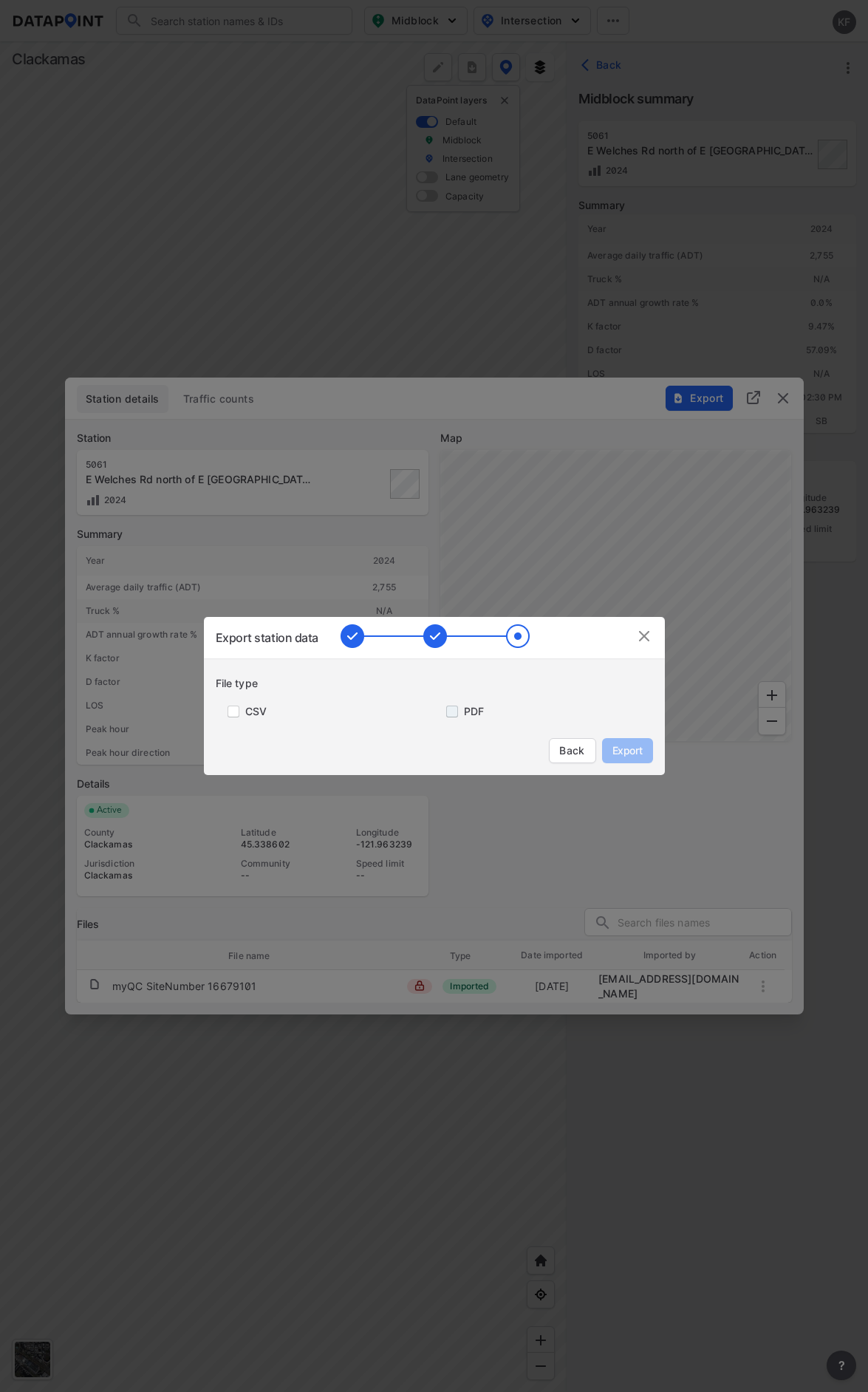
click at [457, 714] on input "primary checkbox" at bounding box center [449, 712] width 30 height 11
checkbox input "true"
click at [621, 742] on button "Export" at bounding box center [627, 750] width 51 height 25
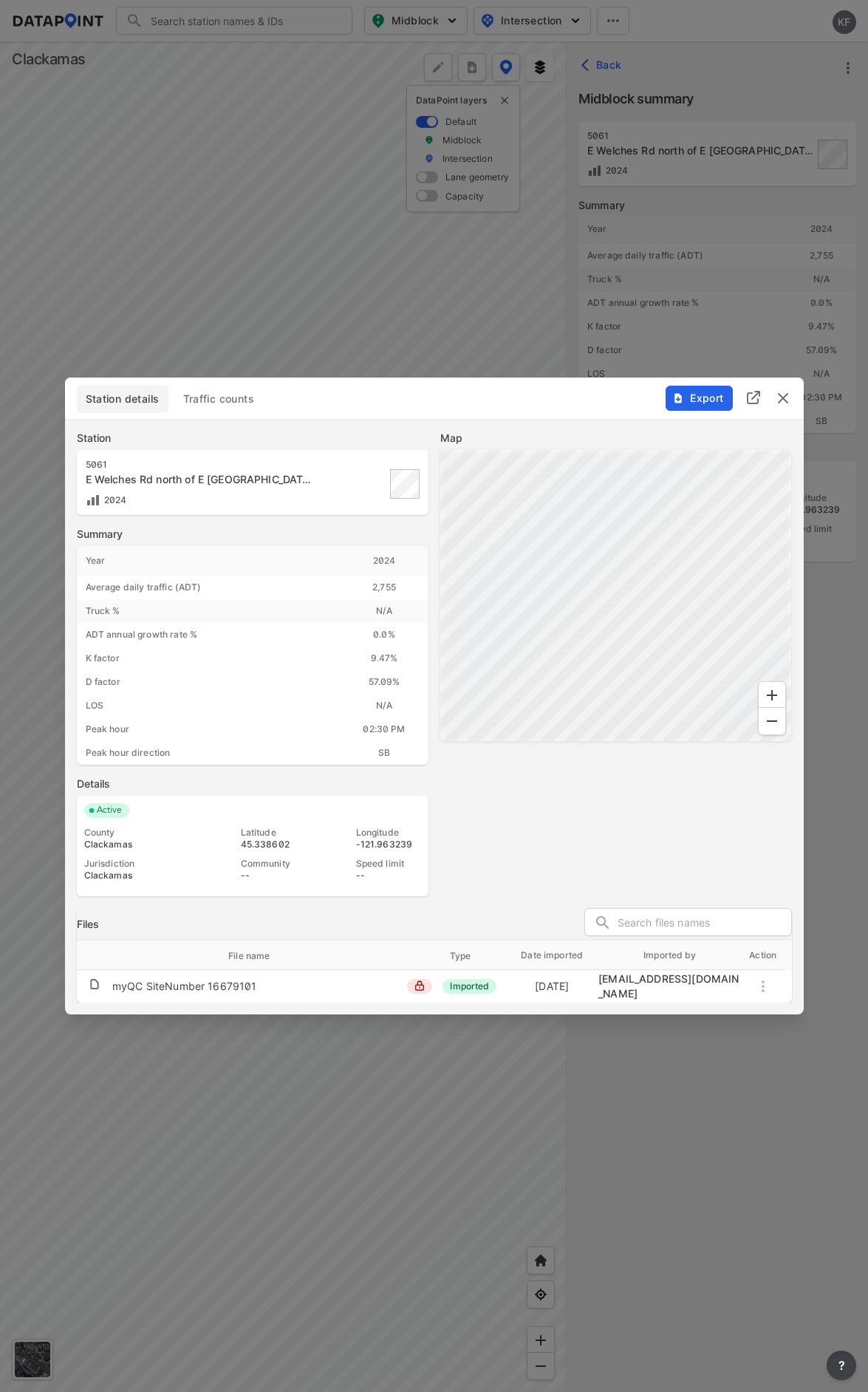
click at [779, 402] on img "delete" at bounding box center [783, 398] width 18 height 18
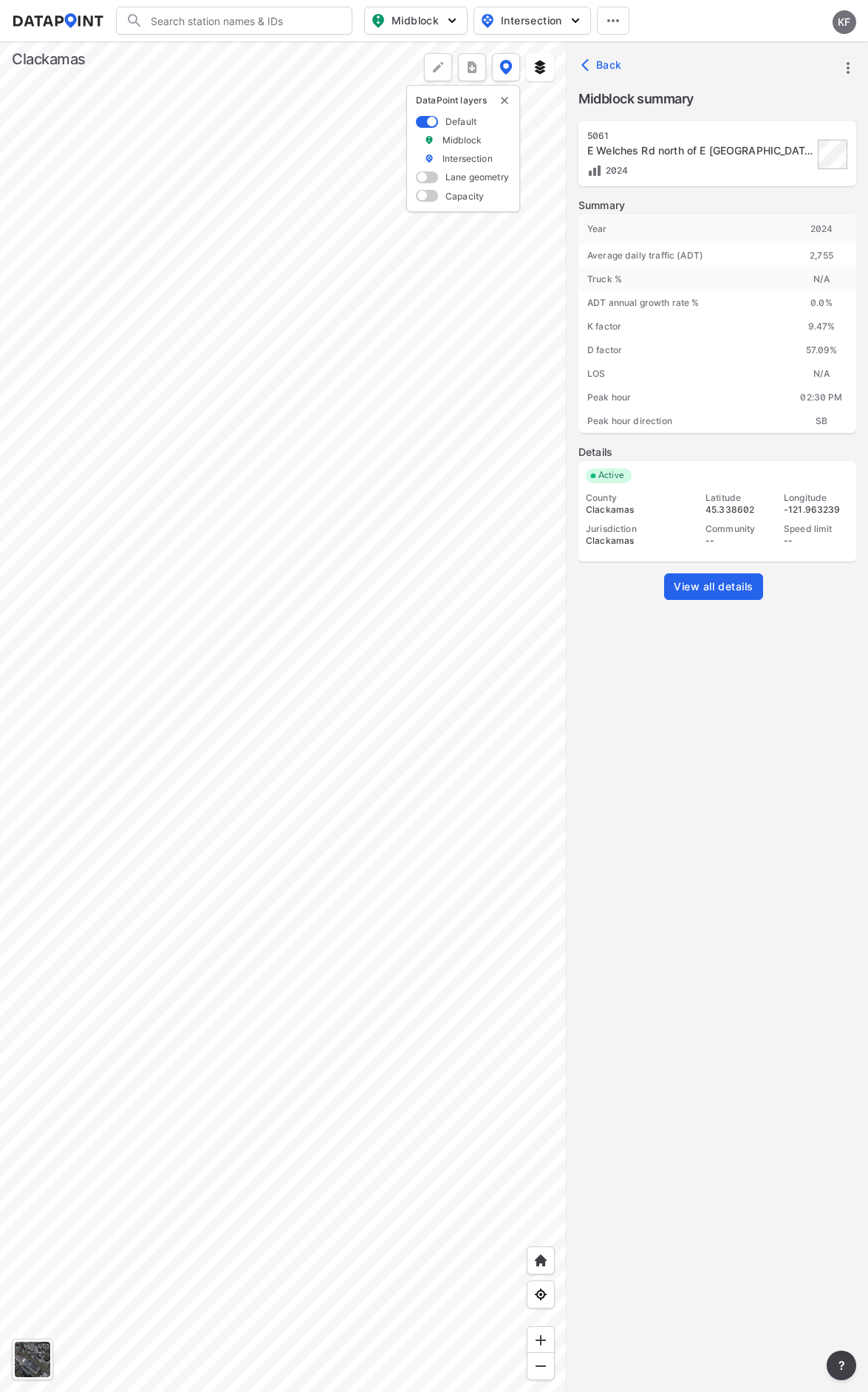
click at [229, 690] on div at bounding box center [283, 716] width 566 height 1350
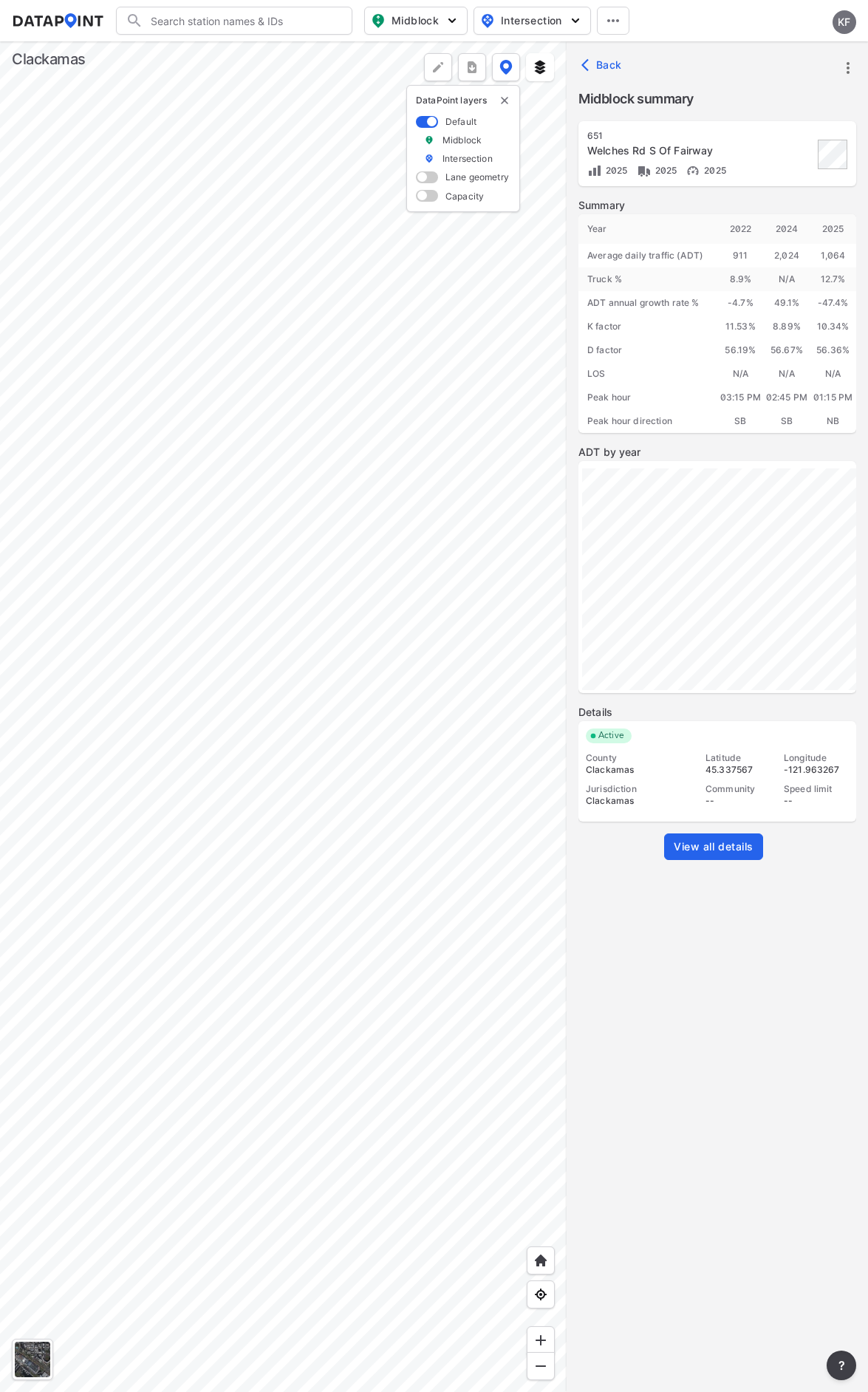
click at [709, 836] on link "View all details" at bounding box center [713, 847] width 99 height 26
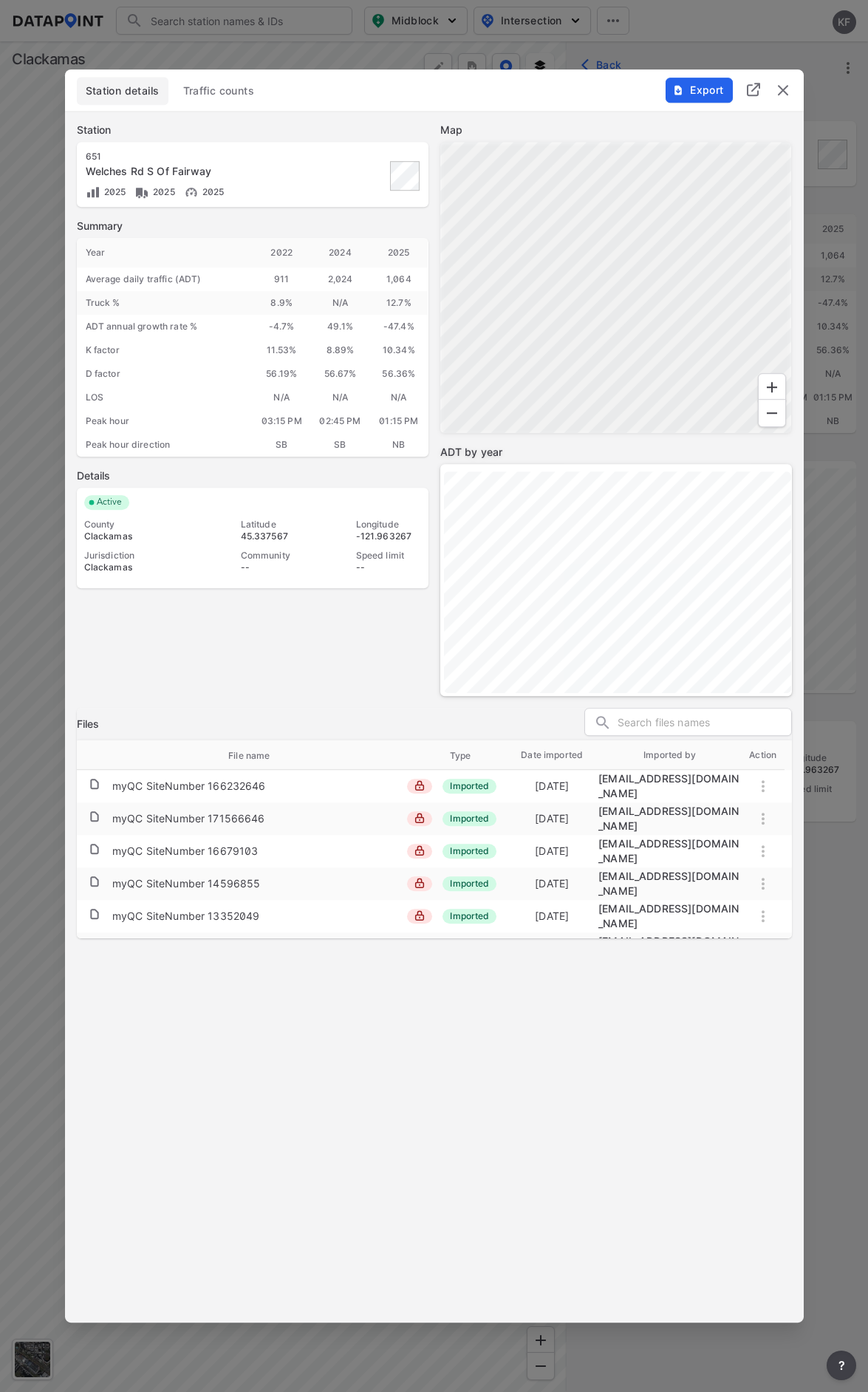
click at [693, 87] on span "Export" at bounding box center [698, 90] width 49 height 15
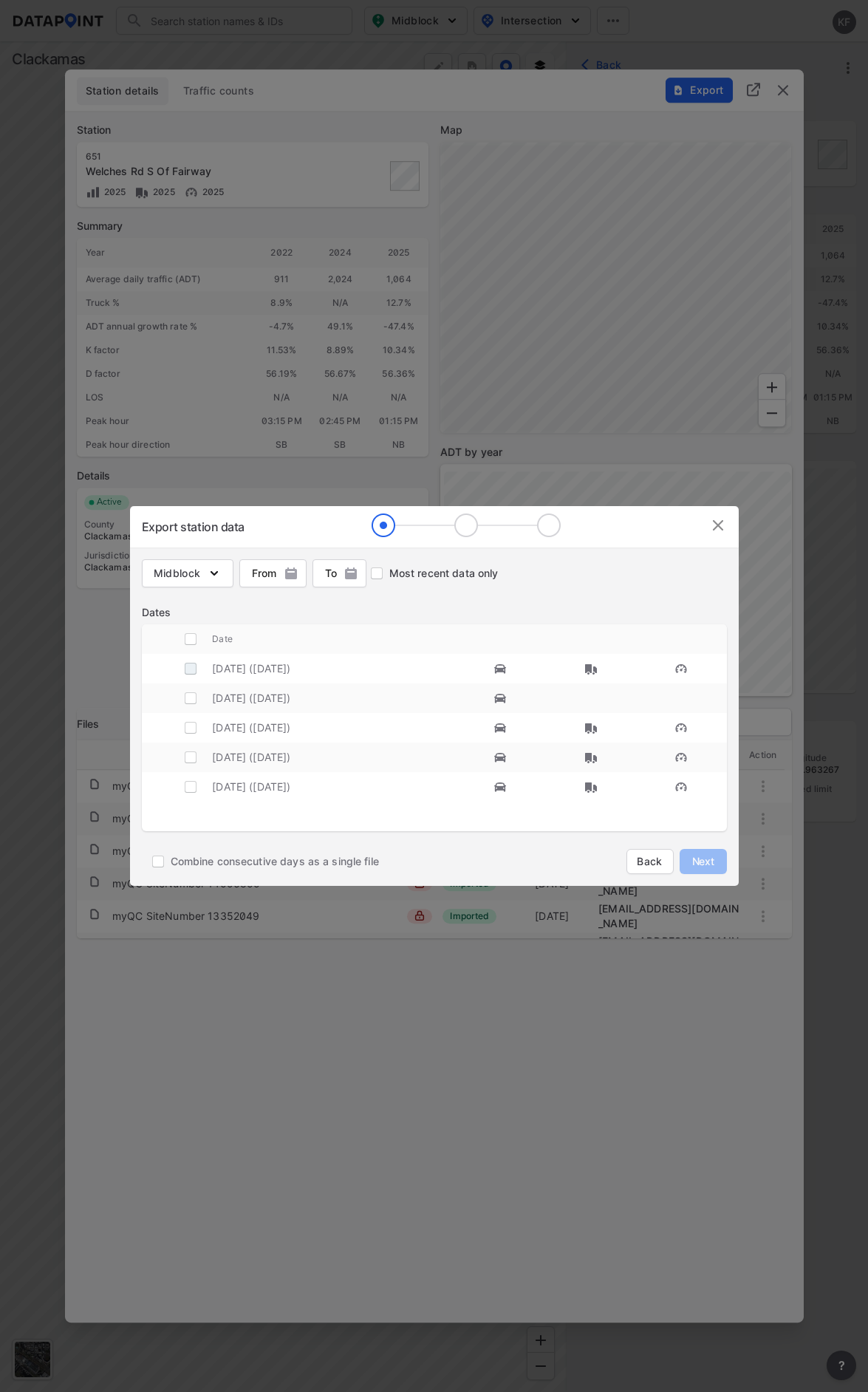
click at [191, 669] on input "decorative checkbox" at bounding box center [190, 668] width 28 height 28
checkbox input "true"
click at [707, 863] on span "Next" at bounding box center [703, 862] width 30 height 15
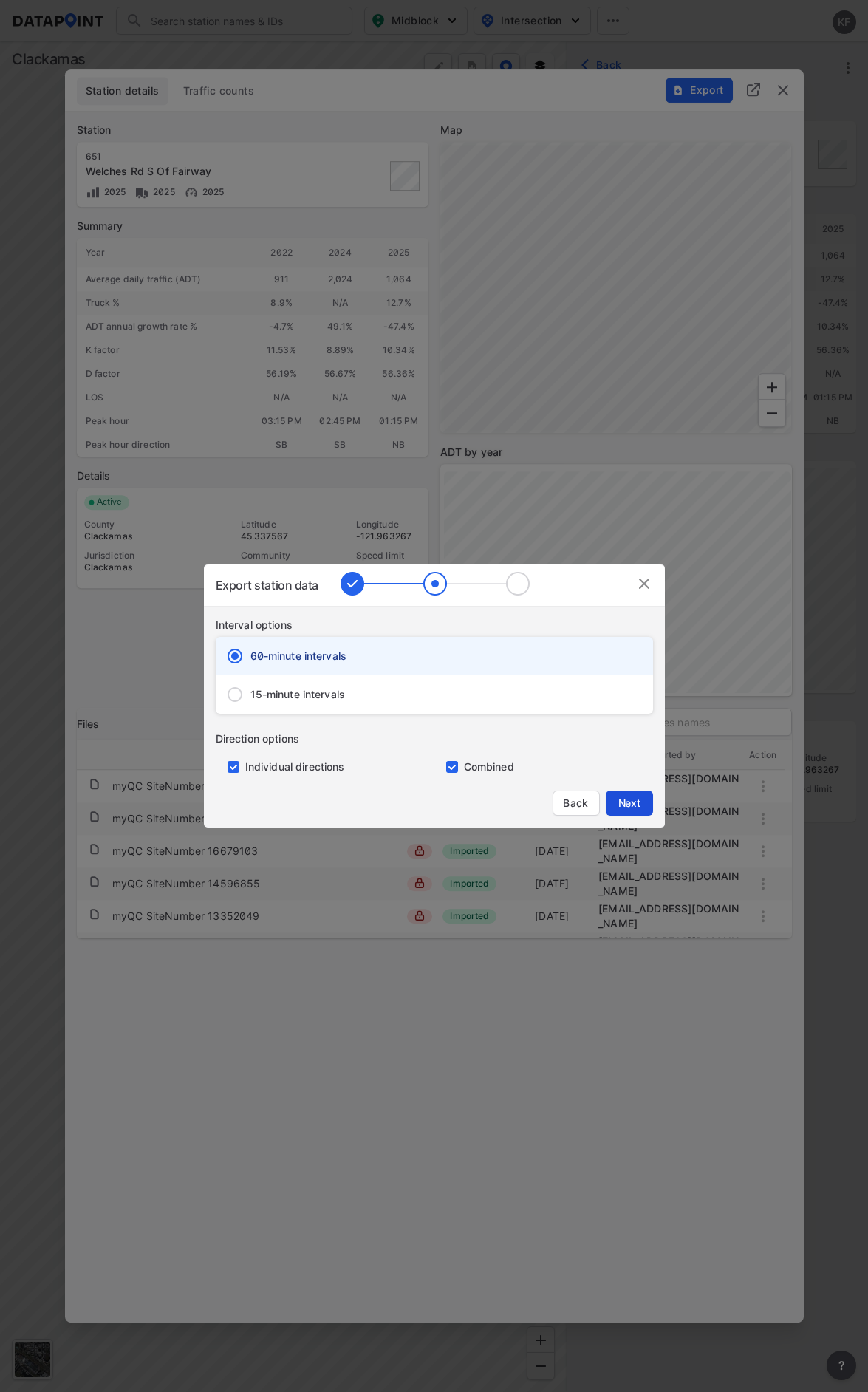
click at [616, 798] on span "Next" at bounding box center [629, 803] width 30 height 15
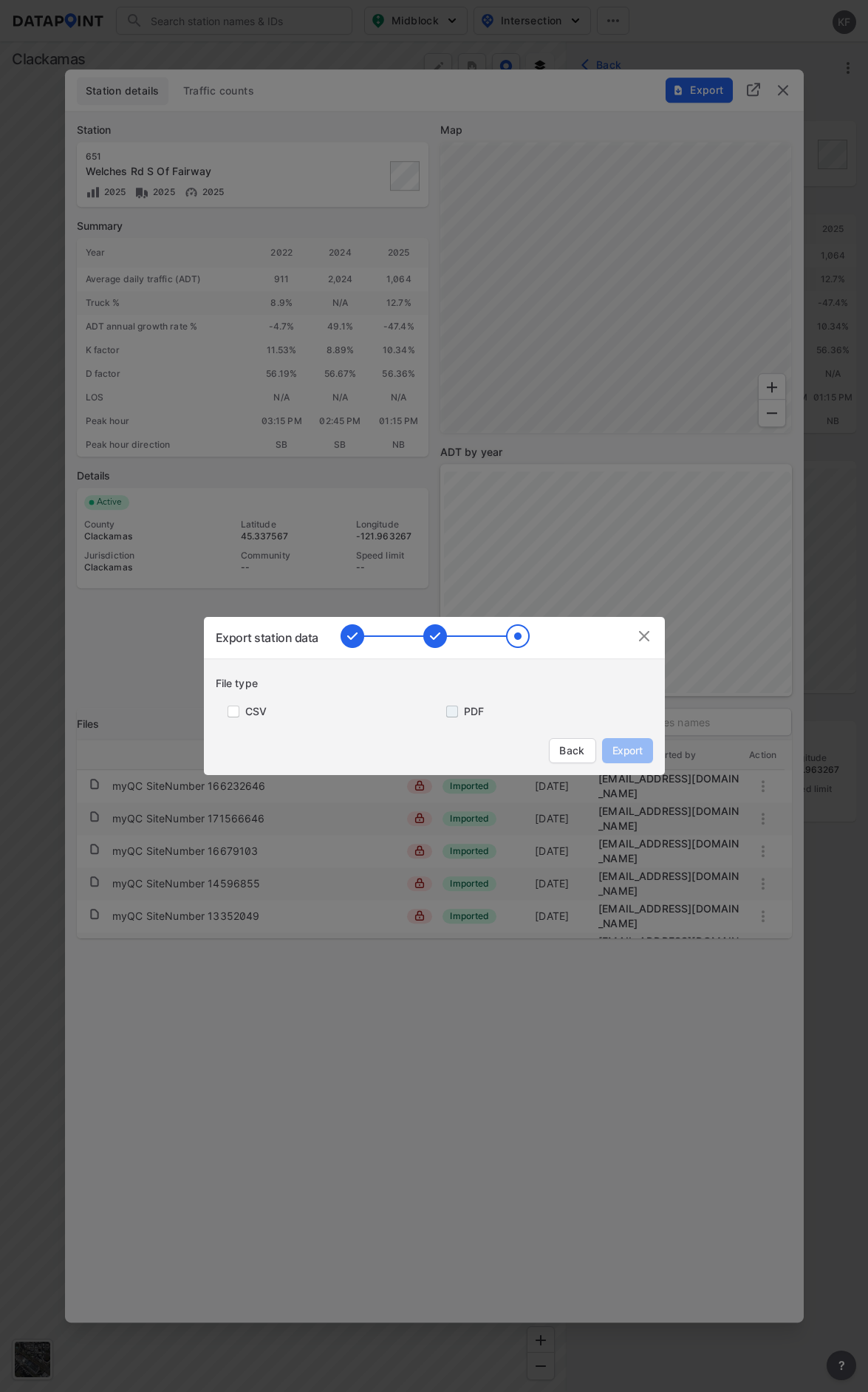
click at [451, 711] on input "primary checkbox" at bounding box center [449, 712] width 30 height 11
checkbox input "true"
click at [616, 744] on span "Export" at bounding box center [627, 751] width 34 height 15
